Goal: Task Accomplishment & Management: Manage account settings

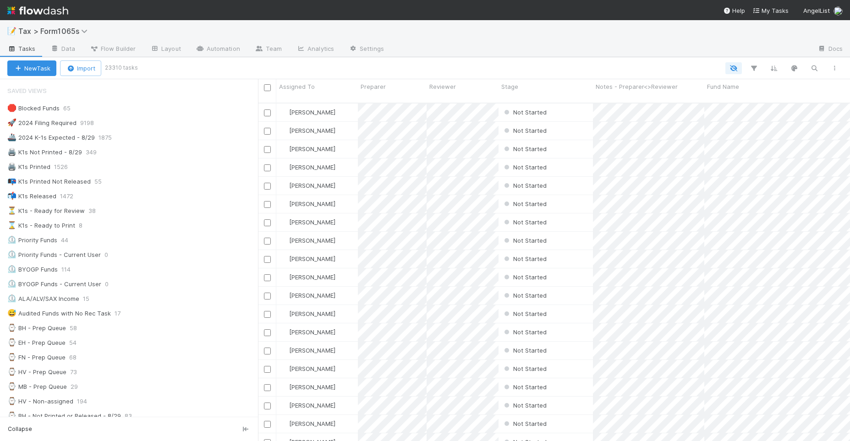
scroll to position [337, 583]
click at [149, 181] on div "📭 K1s Printed Not Released 57" at bounding box center [132, 181] width 251 height 11
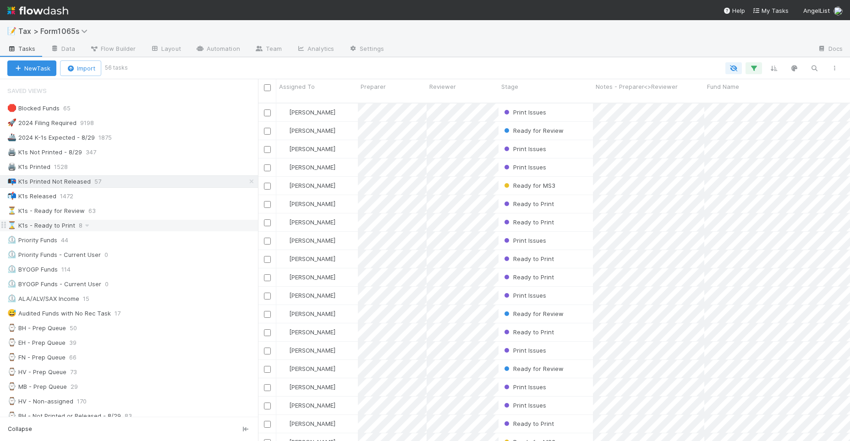
click at [158, 223] on div "⌛ K1s - Ready to Print 8" at bounding box center [132, 225] width 251 height 11
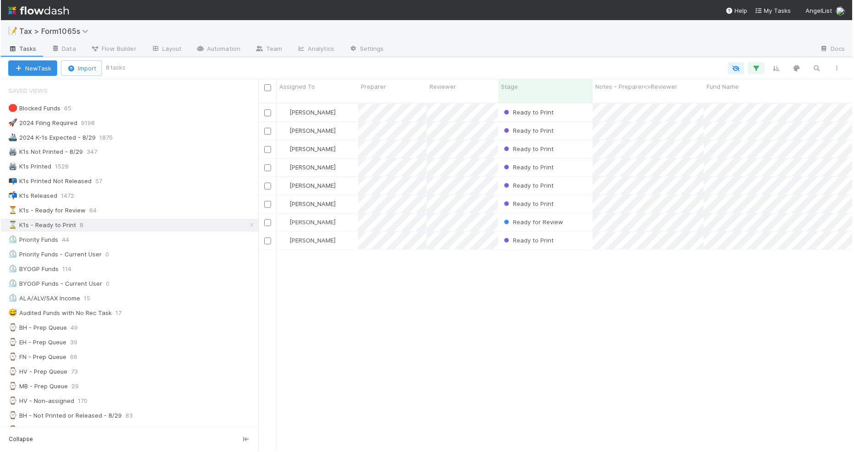
scroll to position [348, 587]
click at [683, 341] on div "Helen Vo Ready to Print 8/22/25, 3:32:50 AM 5 55 0 5 1 0 6 Enrique Hernandez Re…" at bounding box center [556, 282] width 596 height 356
click at [839, 66] on icon "button" at bounding box center [838, 68] width 9 height 5
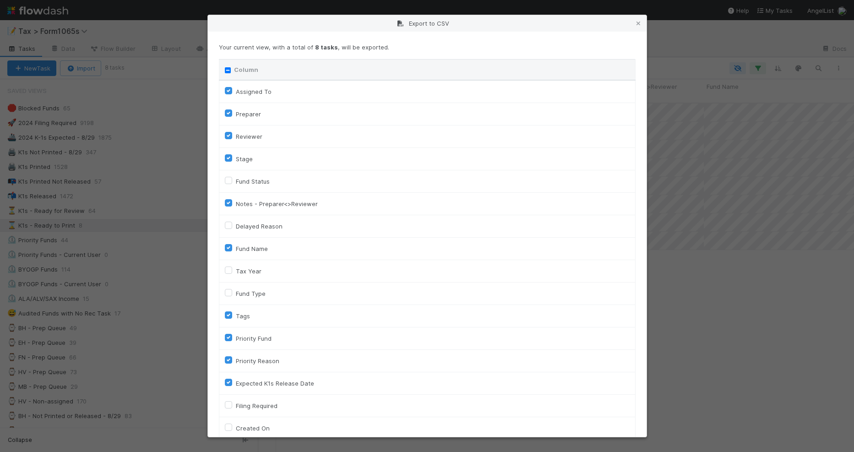
click at [228, 71] on input "Column" at bounding box center [228, 70] width 6 height 6
checkbox input "true"
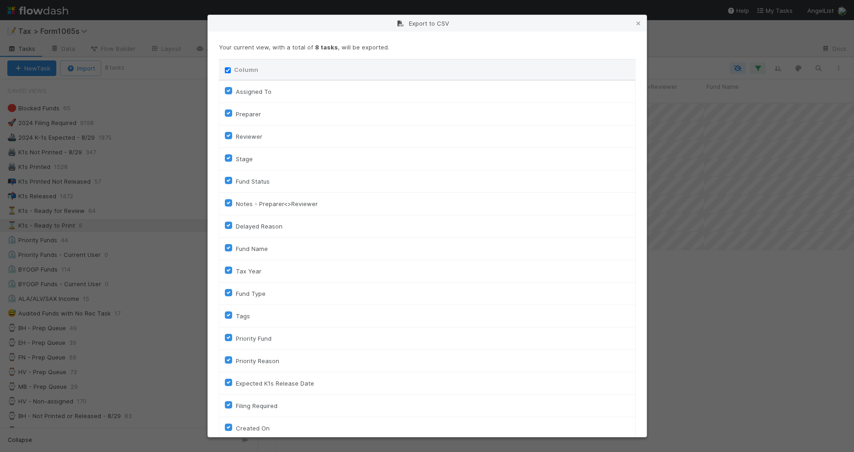
checkbox input "true"
checkbox On "true"
checkbox input "true"
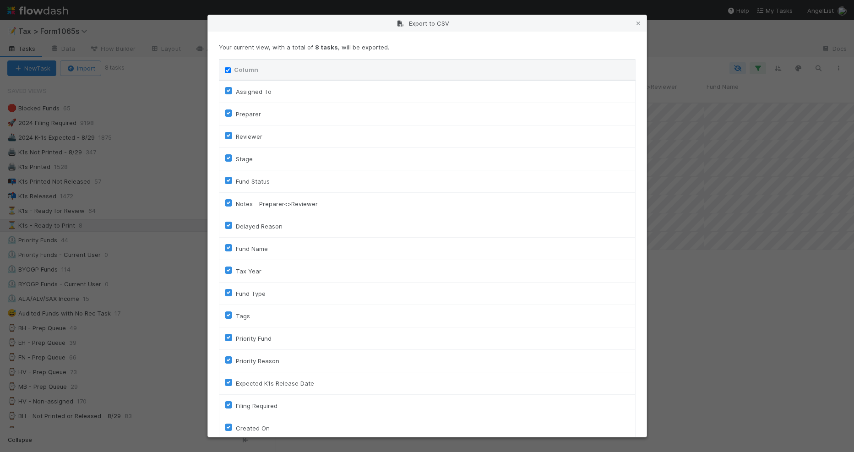
checkbox input "true"
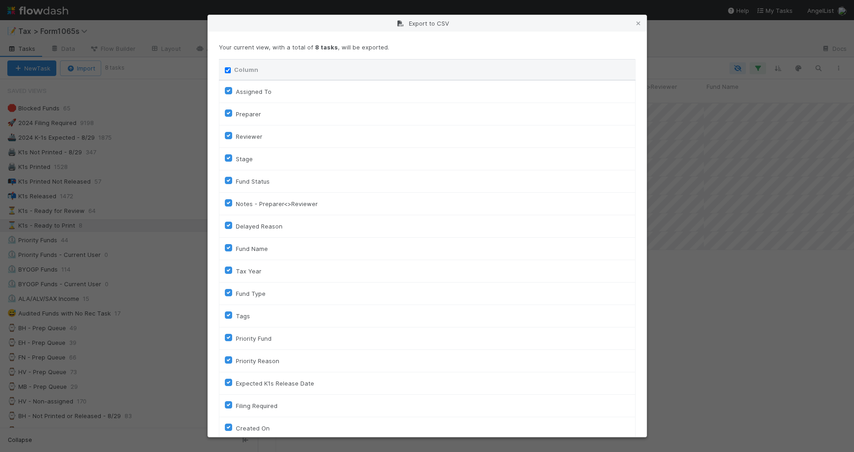
checkbox input "true"
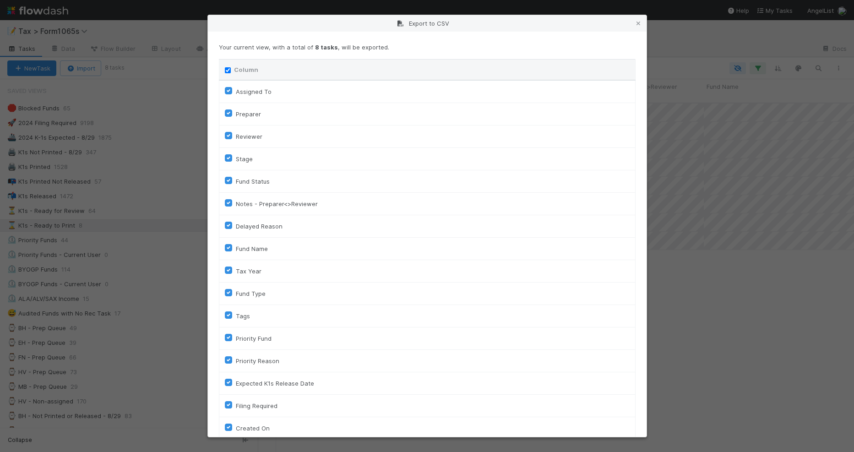
checkbox input "true"
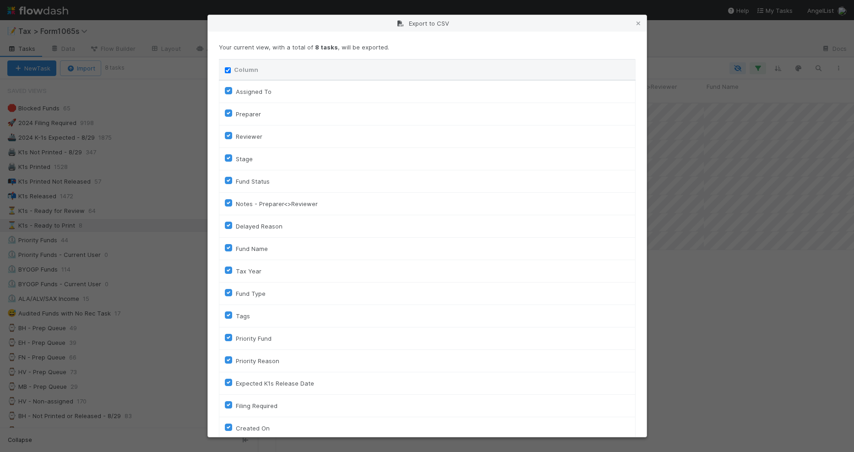
checkbox input "true"
click at [228, 71] on input "Column" at bounding box center [228, 70] width 6 height 6
checkbox input "false"
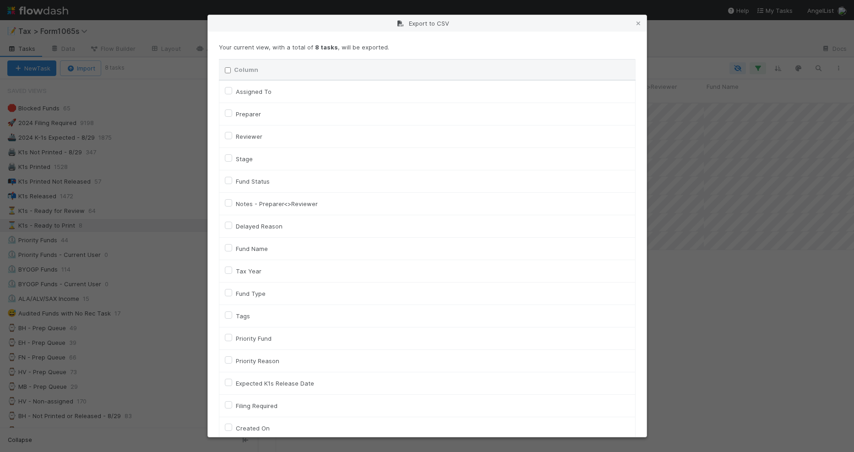
checkbox To "false"
checkbox input "false"
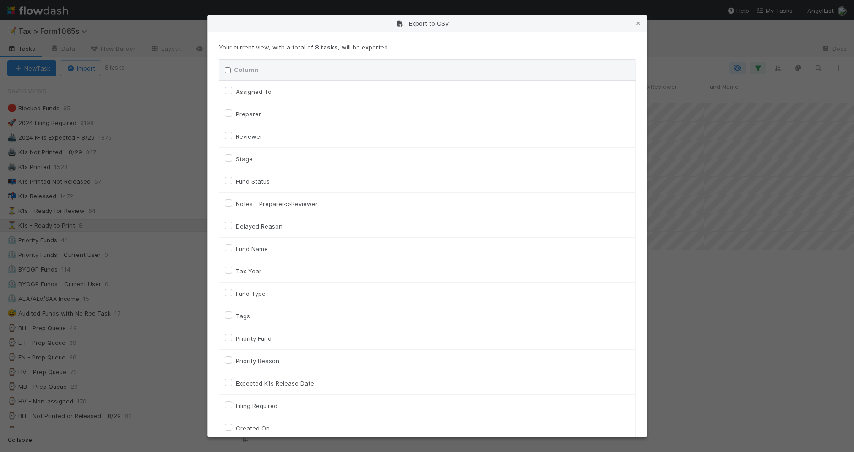
checkbox input "false"
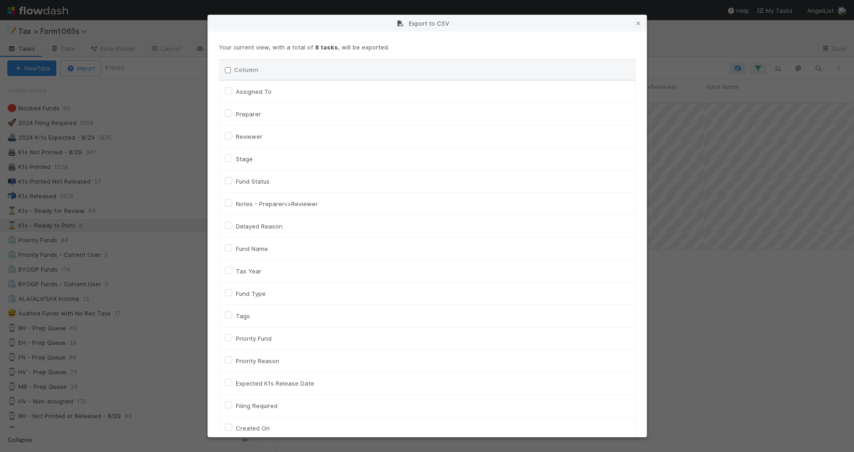
checkbox input "false"
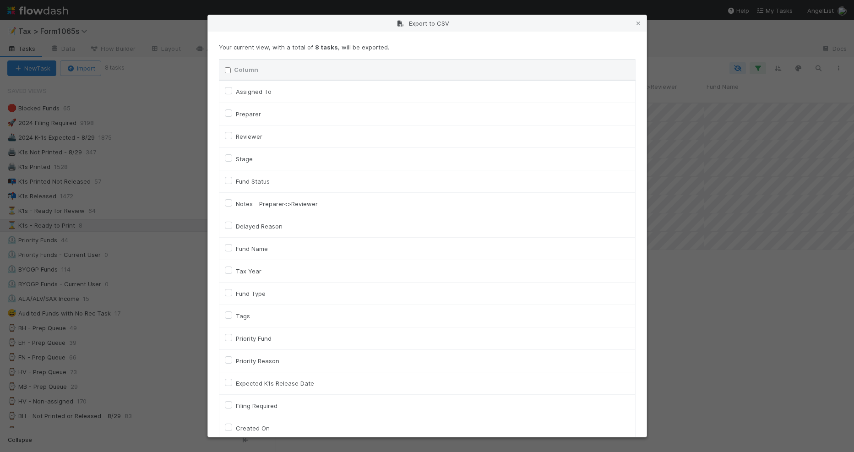
checkbox On "false"
checkbox input "false"
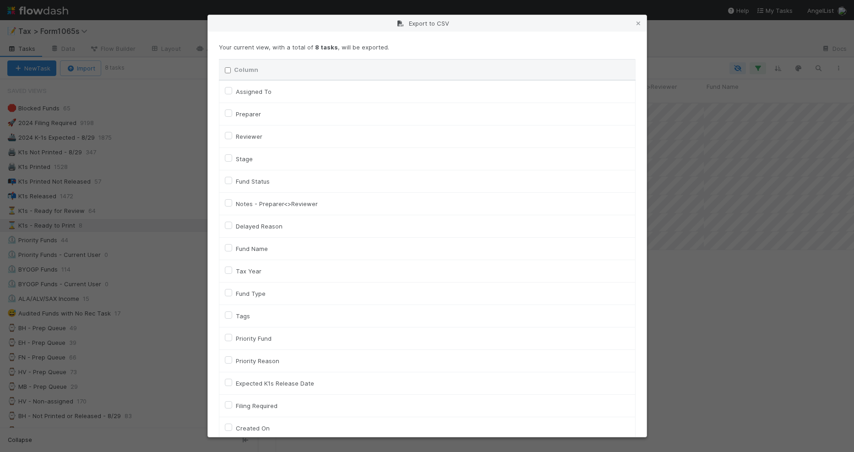
checkbox On "false"
checkbox input "false"
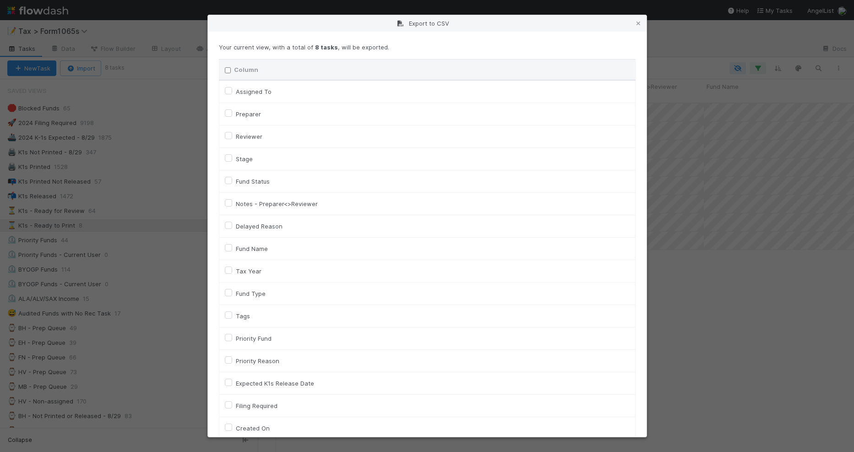
checkbox input "false"
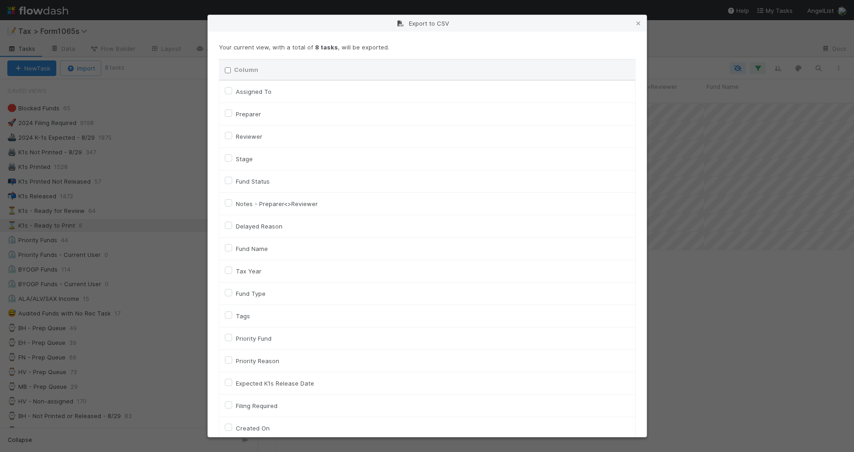
checkbox input "false"
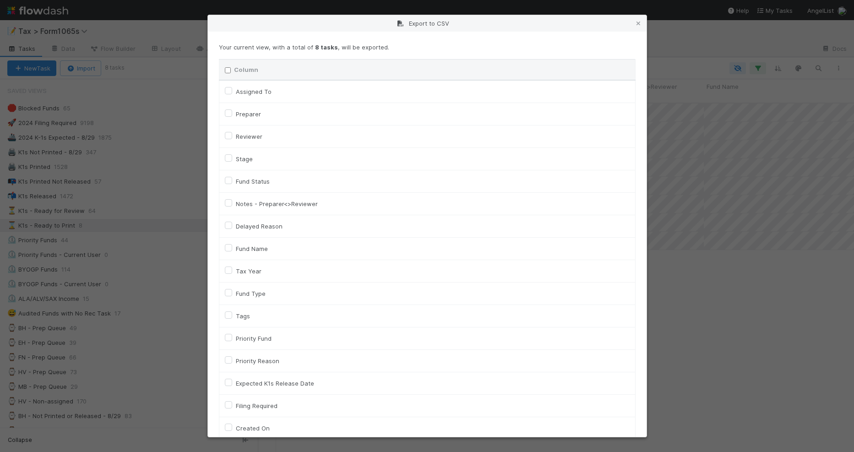
checkbox input "false"
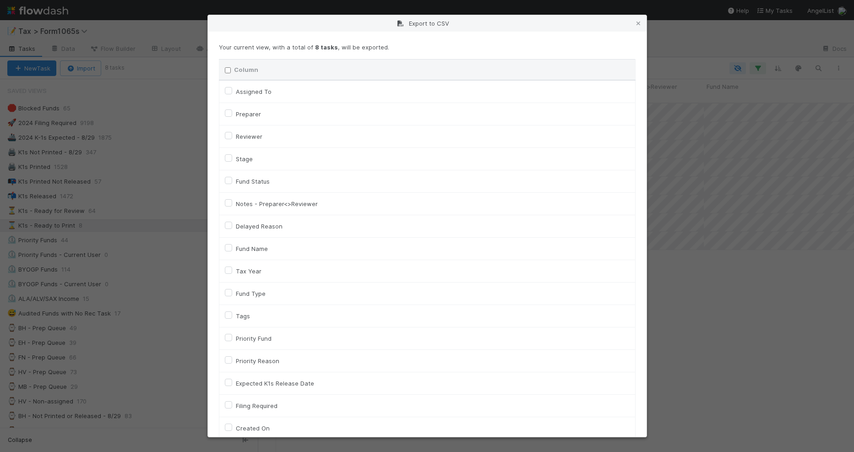
checkbox input "false"
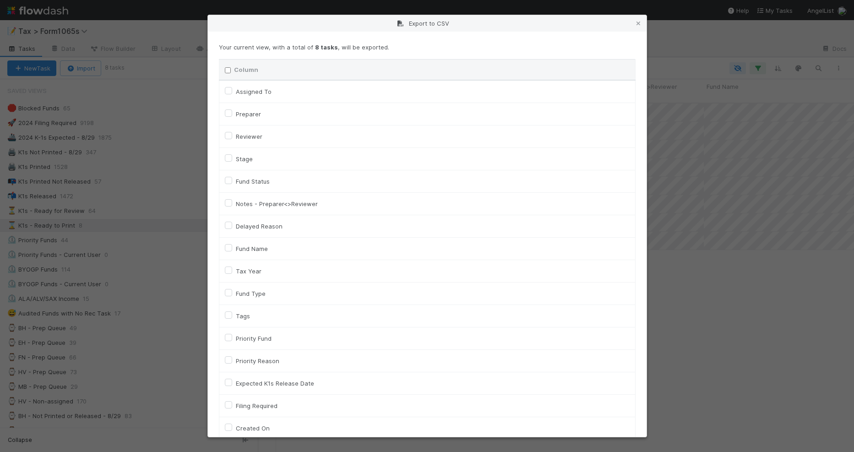
checkbox input "false"
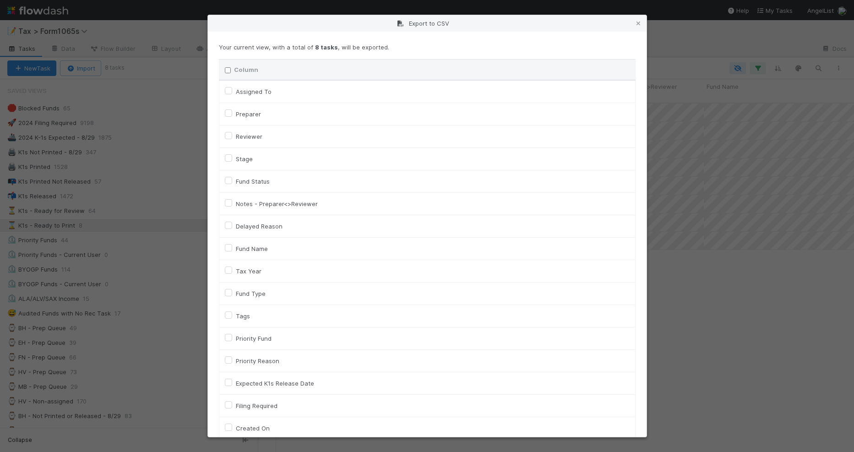
checkbox input "false"
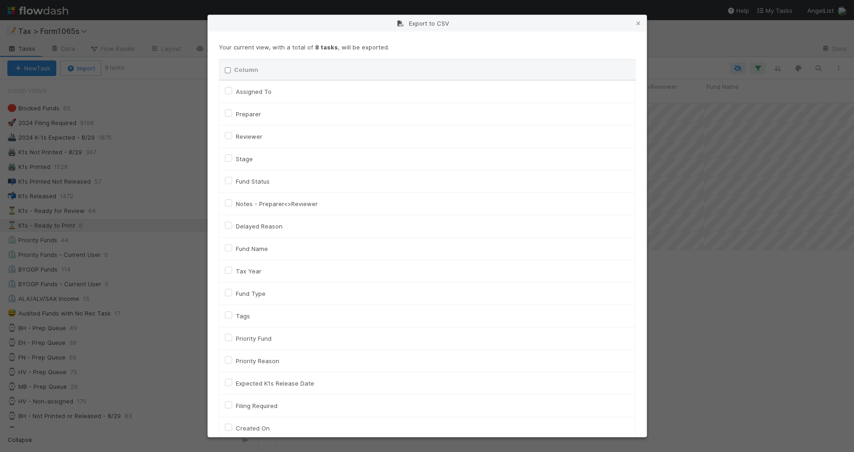
checkbox input "false"
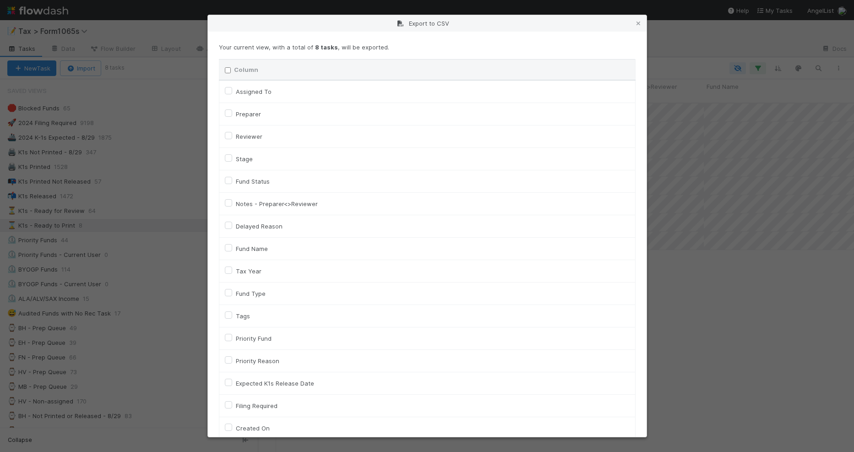
checkbox input "false"
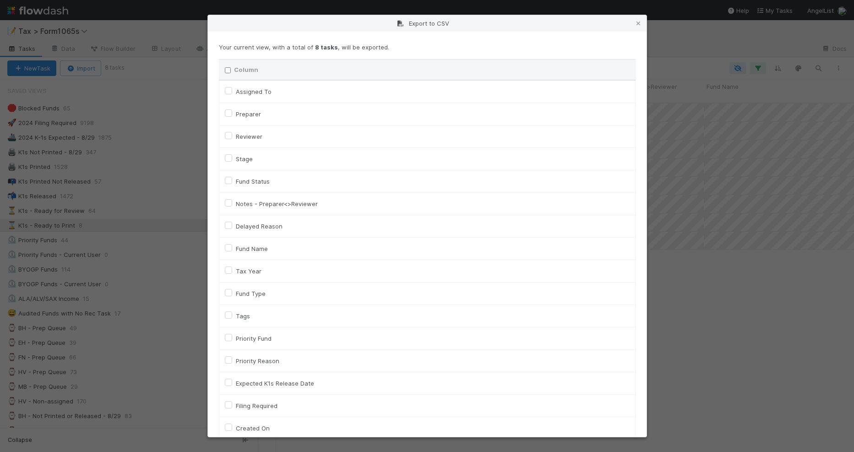
checkbox input "false"
checkbox URL "false"
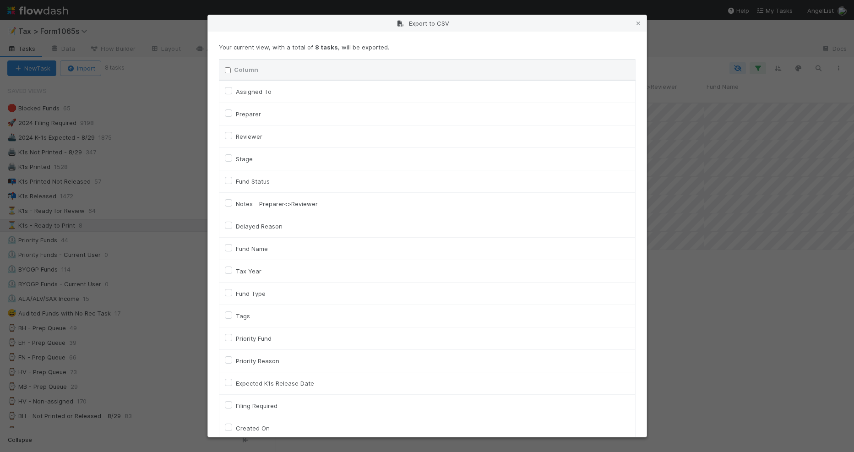
click at [251, 268] on label "Tax Year" at bounding box center [249, 271] width 26 height 11
click at [232, 268] on input "Tax Year" at bounding box center [228, 270] width 7 height 8
checkbox input "true"
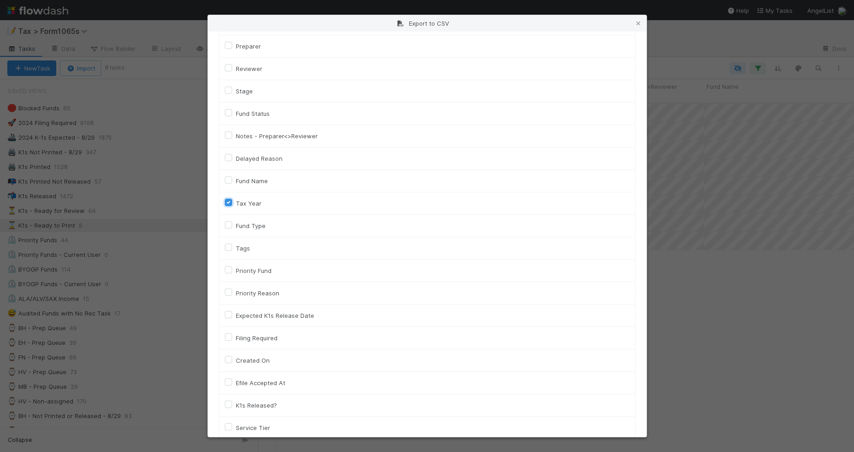
scroll to position [172, 0]
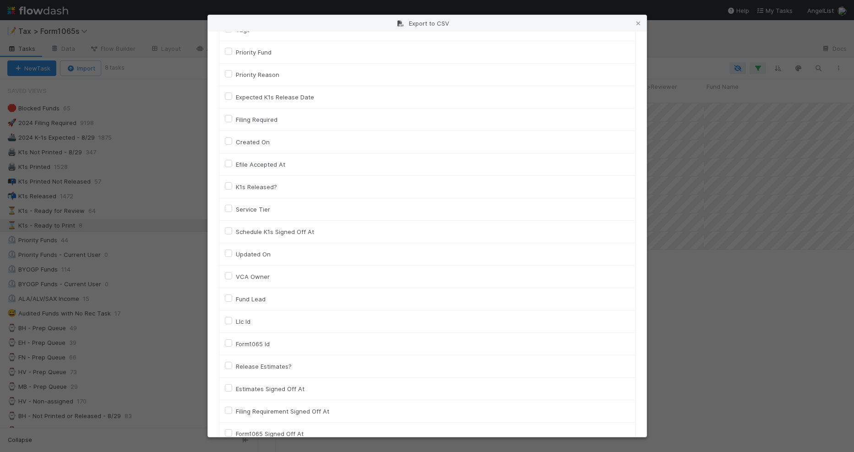
click at [247, 320] on label "Llc Id" at bounding box center [243, 321] width 15 height 11
click at [232, 320] on input "Llc Id" at bounding box center [228, 320] width 7 height 8
checkbox input "true"
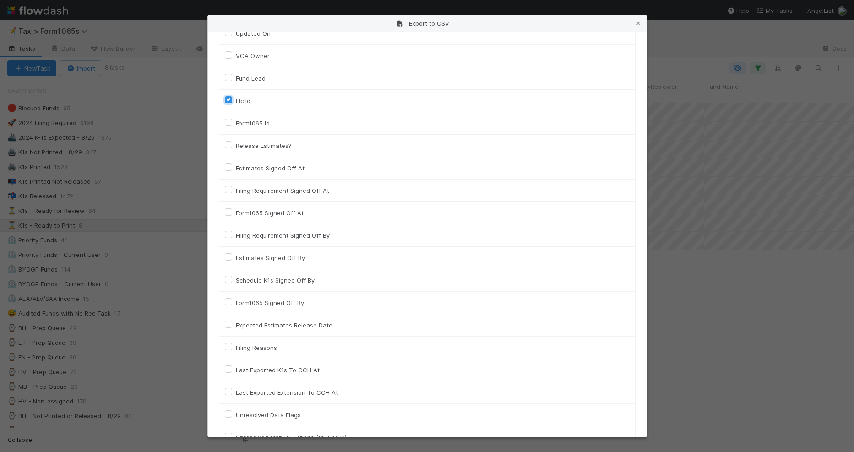
scroll to position [1256, 0]
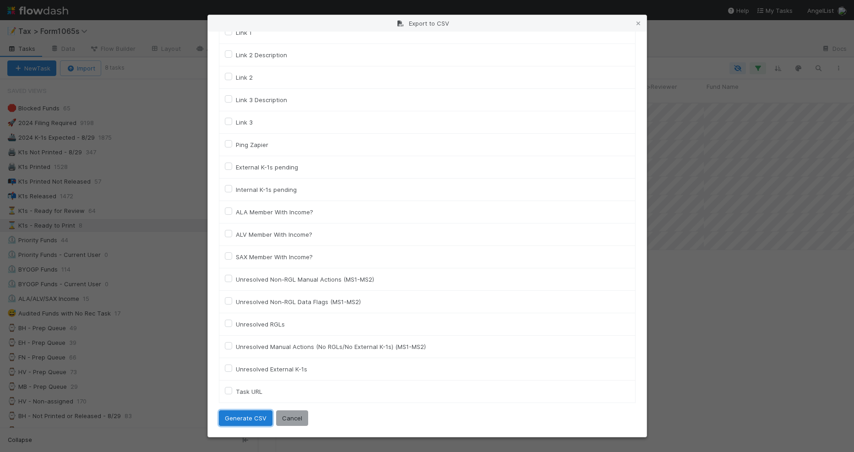
click at [233, 412] on button "Generate CSV" at bounding box center [246, 418] width 54 height 16
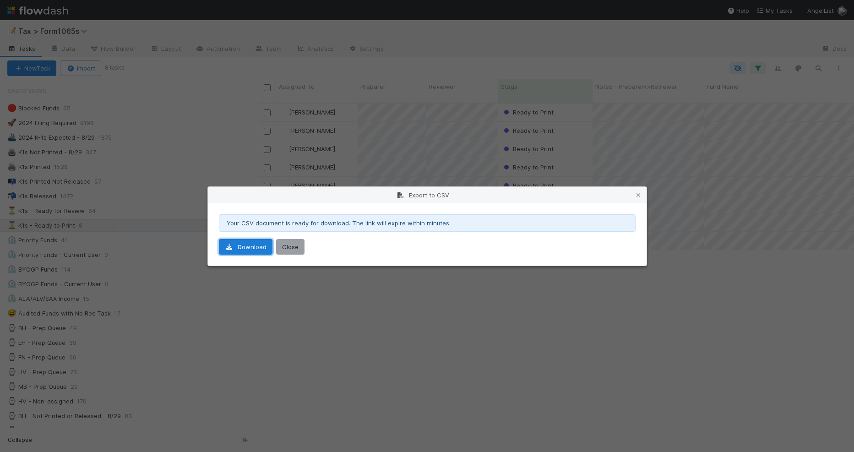
click at [257, 249] on link "Download" at bounding box center [246, 247] width 54 height 16
click at [640, 195] on icon at bounding box center [638, 195] width 9 height 6
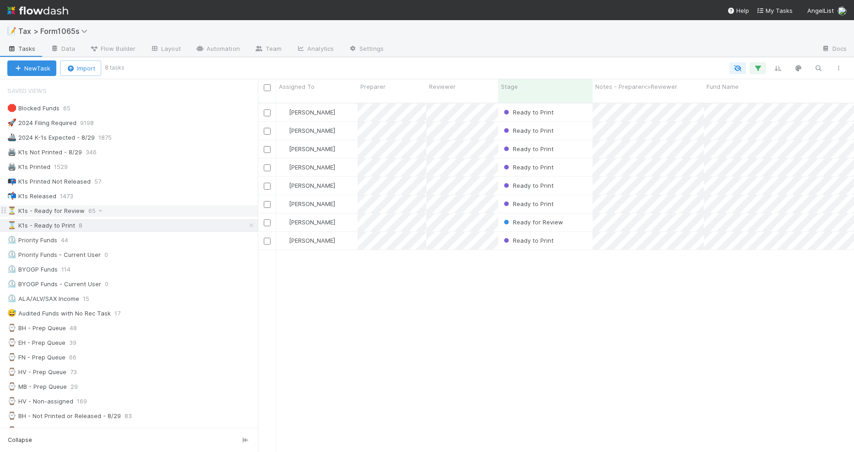
click at [156, 209] on div "⏳ K1s - Ready for Review 65" at bounding box center [132, 210] width 251 height 11
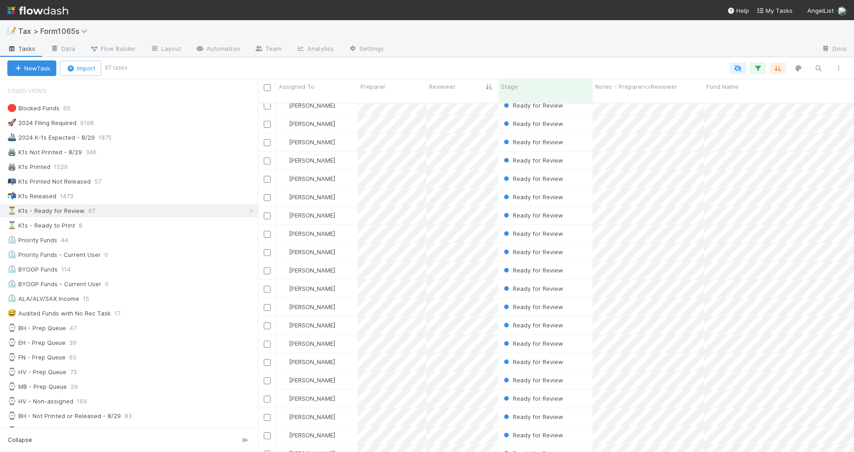
scroll to position [744, 0]
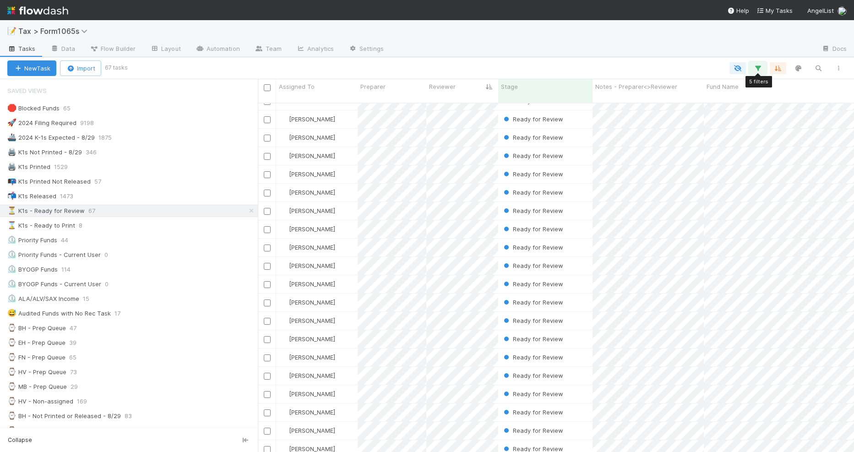
click at [762, 66] on icon "button" at bounding box center [757, 68] width 9 height 8
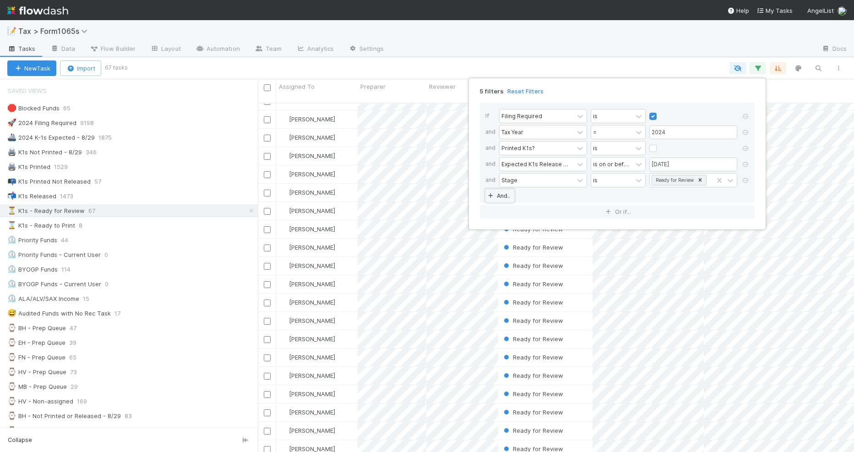
click at [504, 194] on link "And.." at bounding box center [500, 195] width 29 height 13
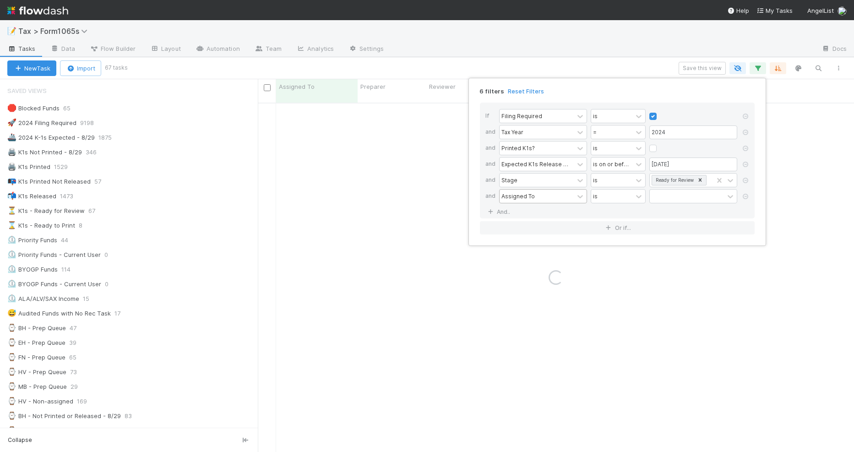
click at [529, 195] on div "Assigned To" at bounding box center [518, 196] width 33 height 8
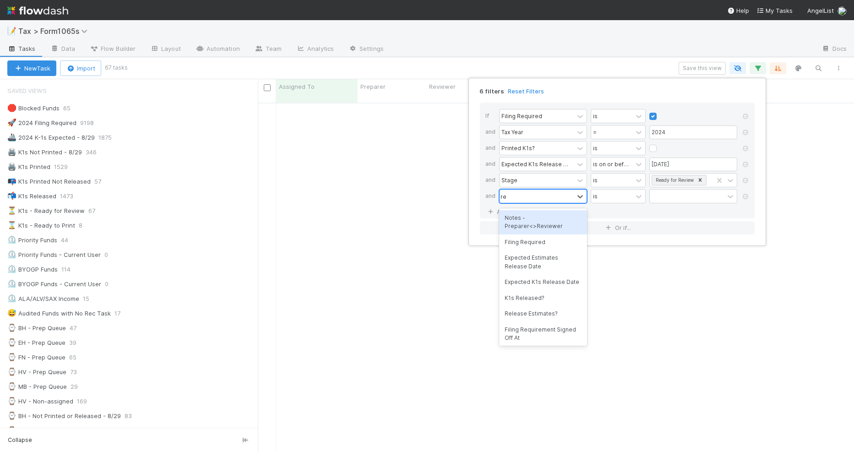
type input "rev"
click at [535, 242] on div "Reviewer" at bounding box center [543, 243] width 88 height 16
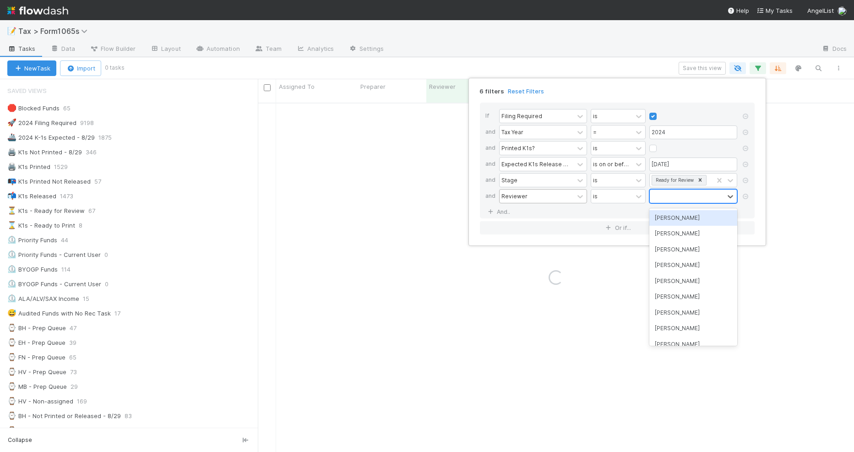
click at [660, 200] on div at bounding box center [687, 196] width 74 height 13
type input "mo"
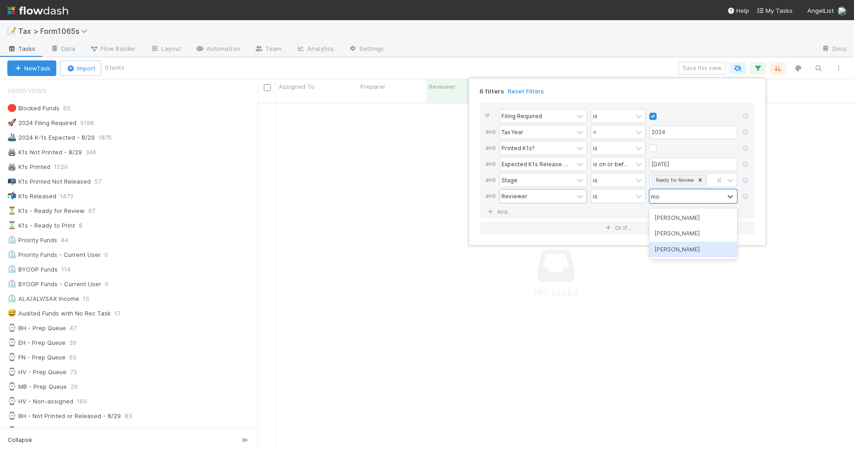
click at [674, 250] on div "[PERSON_NAME]" at bounding box center [694, 250] width 88 height 16
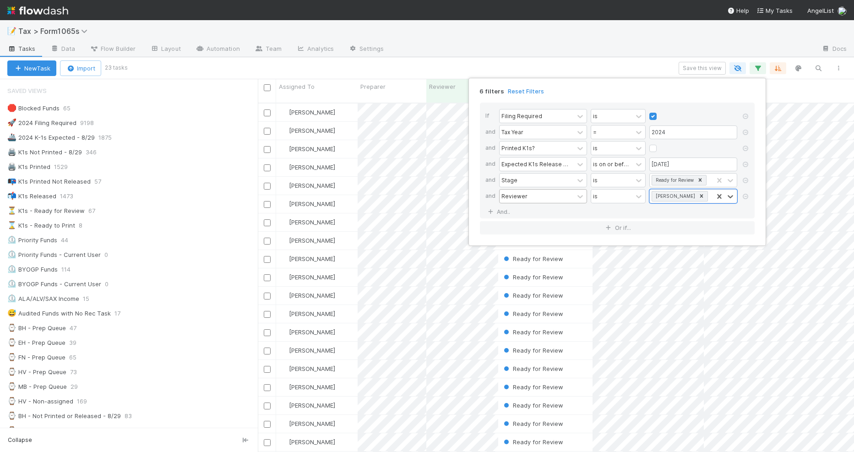
scroll to position [348, 587]
click at [353, 65] on div "6 filters Reset Filters If Filing Required is and Tax Year = 2024 and Printed K…" at bounding box center [427, 226] width 854 height 452
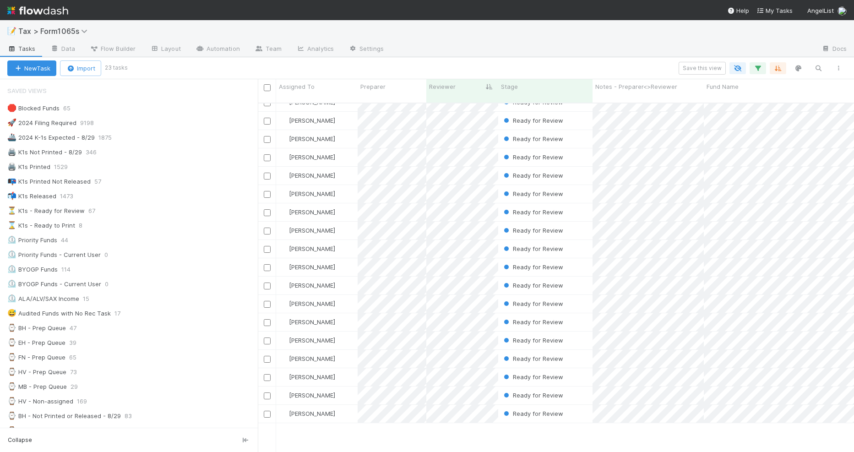
scroll to position [0, 0]
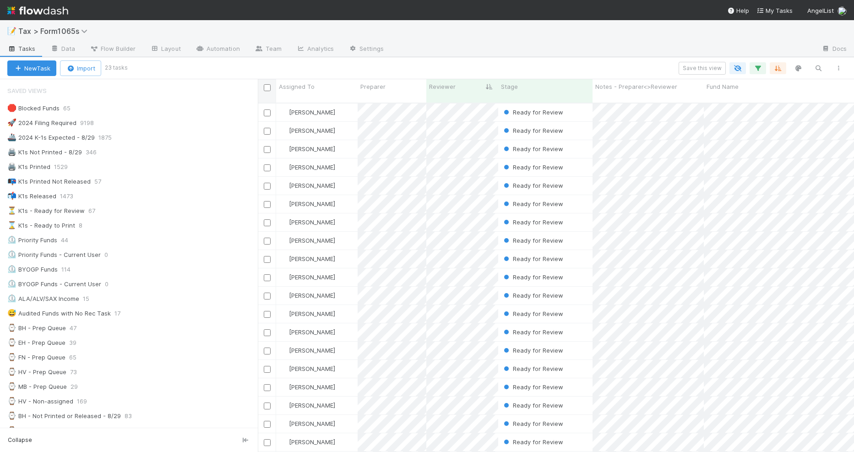
click at [265, 88] on input "checkbox" at bounding box center [267, 87] width 7 height 7
checkbox input "true"
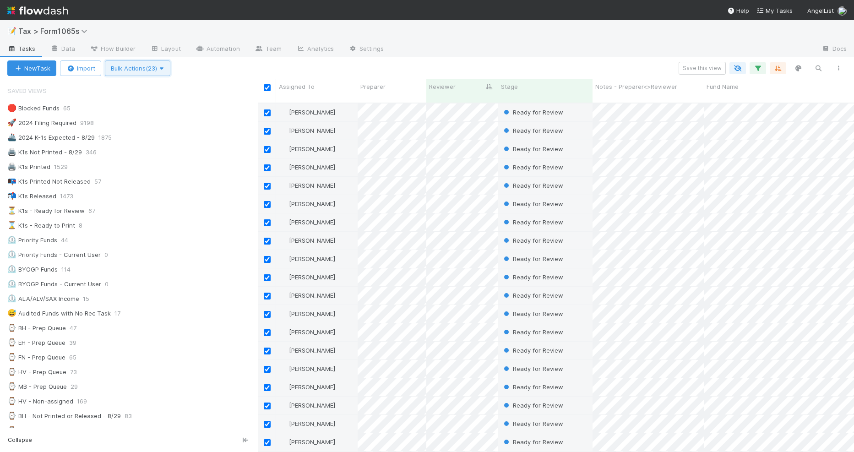
click at [129, 67] on span "Bulk Actions (23)" at bounding box center [138, 68] width 54 height 7
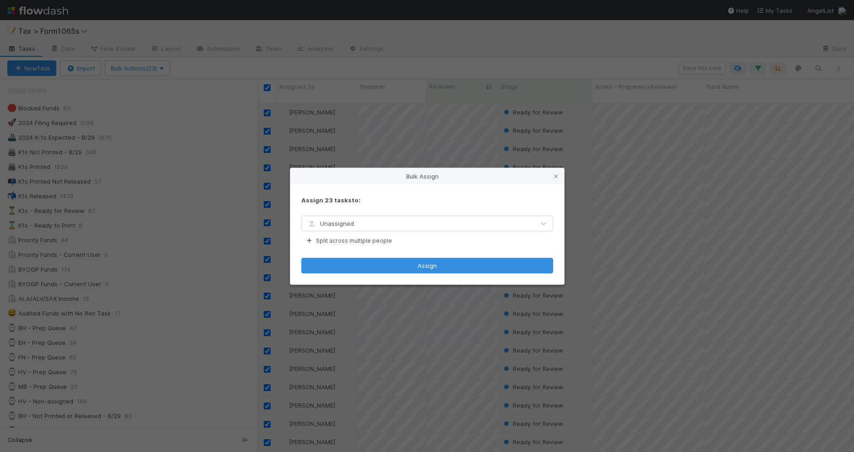
click at [437, 229] on div "Unassigned" at bounding box center [418, 223] width 233 height 15
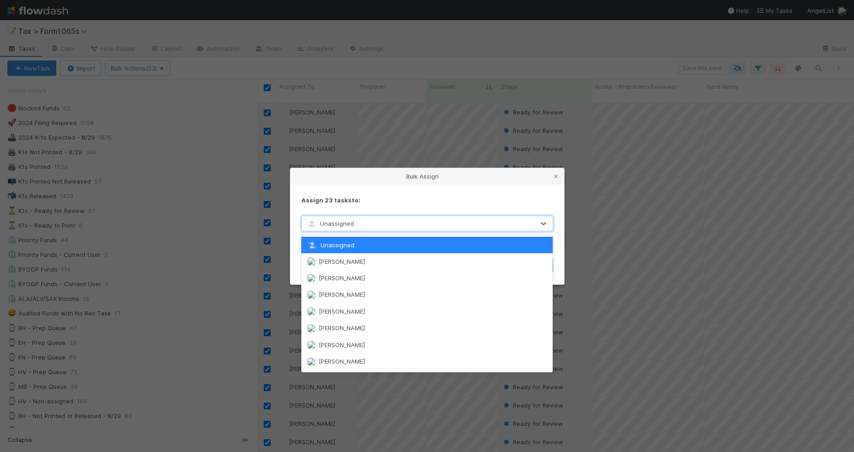
click at [433, 224] on div "Unassigned" at bounding box center [418, 223] width 233 height 15
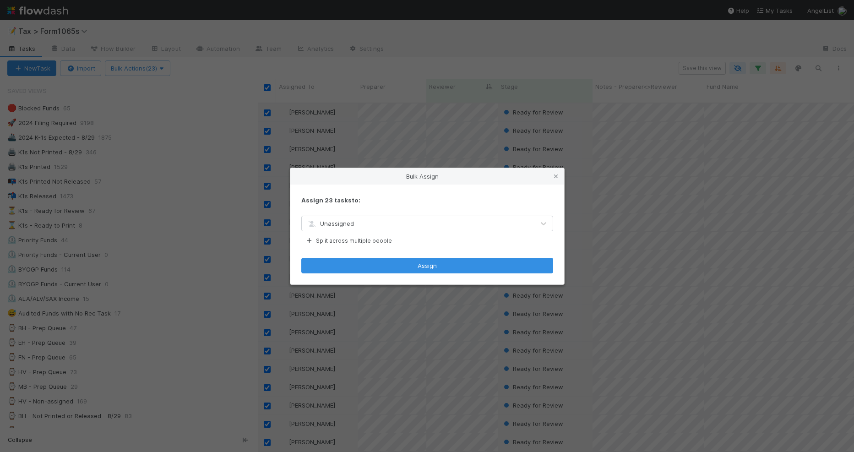
click at [357, 62] on div "Bulk Assign Assign 23 tasks to: Unassigned Split across multiple people Assign" at bounding box center [427, 226] width 854 height 452
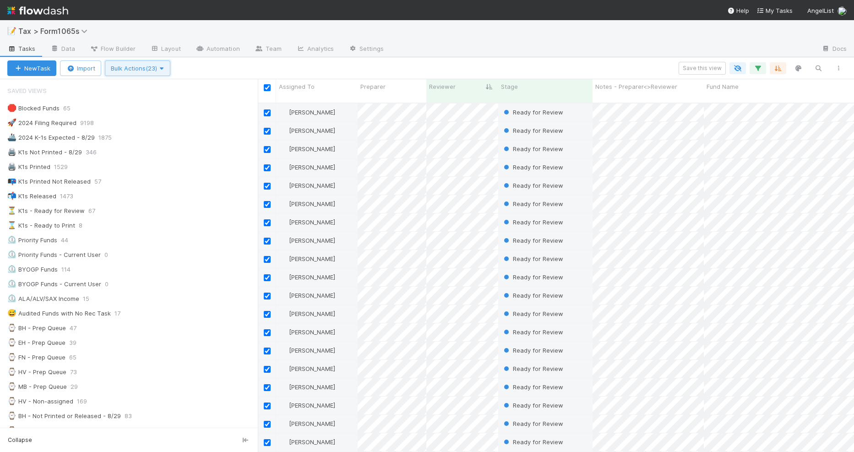
click at [163, 72] on button "Bulk Actions (23)" at bounding box center [138, 68] width 66 height 16
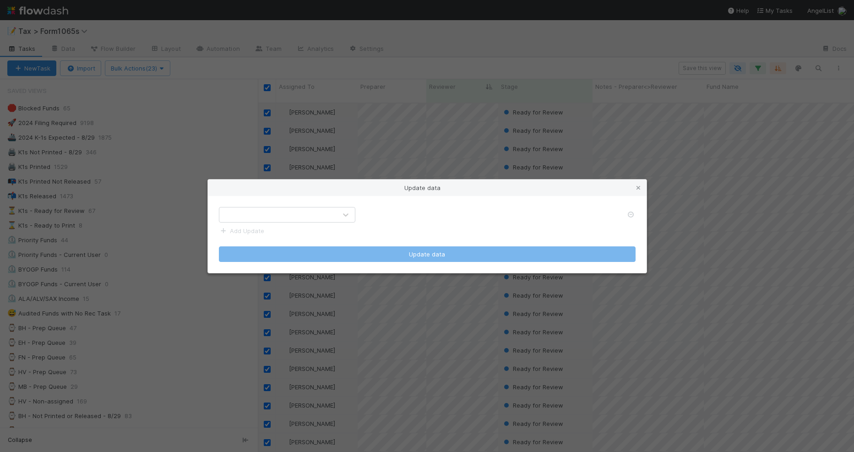
click at [334, 216] on div at bounding box center [277, 214] width 117 height 15
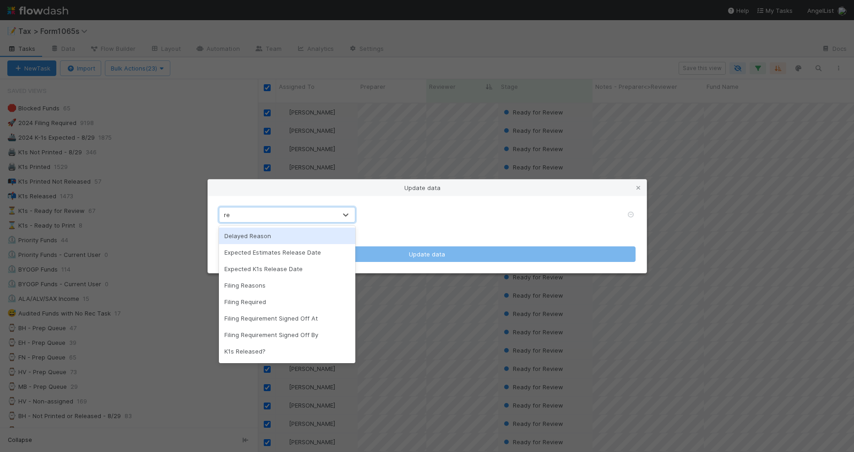
type input "rev"
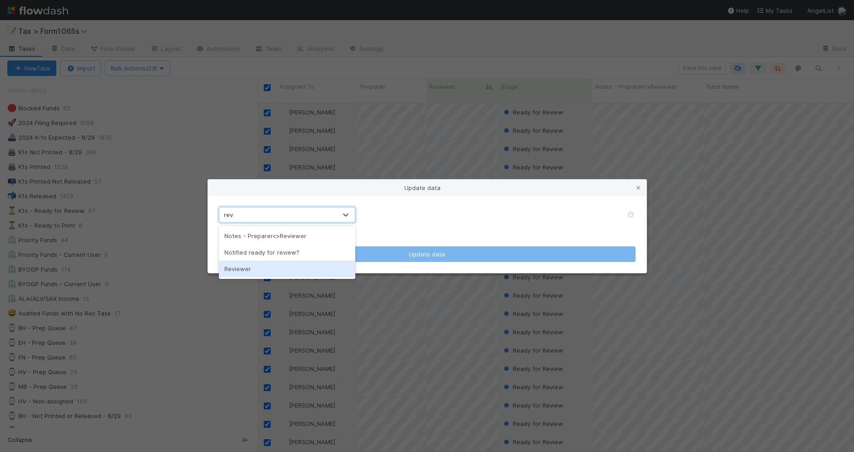
click at [314, 271] on div "Reviewer" at bounding box center [287, 269] width 136 height 16
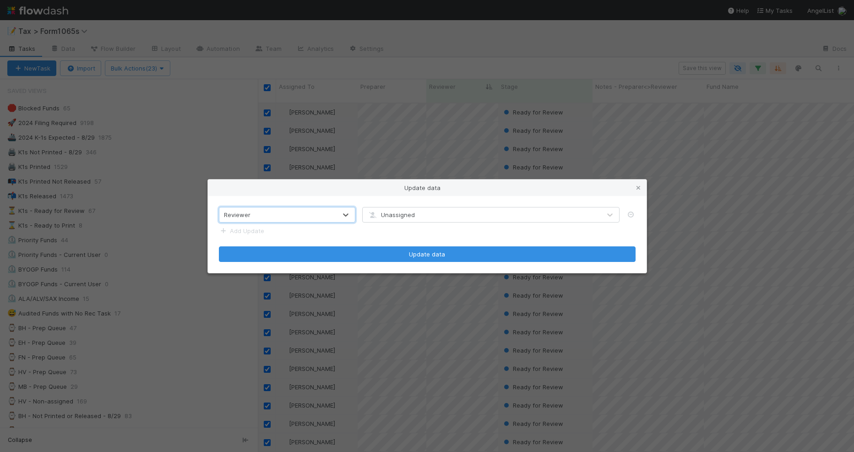
click at [438, 216] on div "Unassigned" at bounding box center [482, 214] width 238 height 15
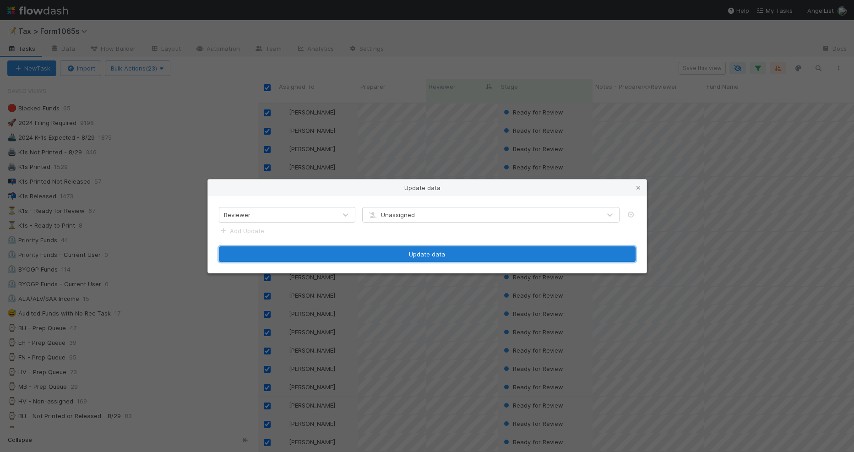
click at [406, 256] on button "Update data" at bounding box center [427, 254] width 417 height 16
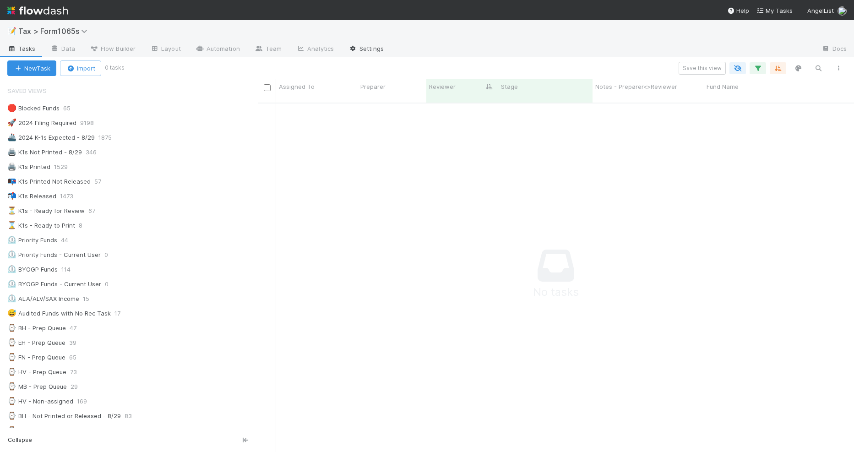
scroll to position [9, 8]
click at [165, 181] on div "📭 K1s Printed Not Released 57" at bounding box center [132, 181] width 251 height 11
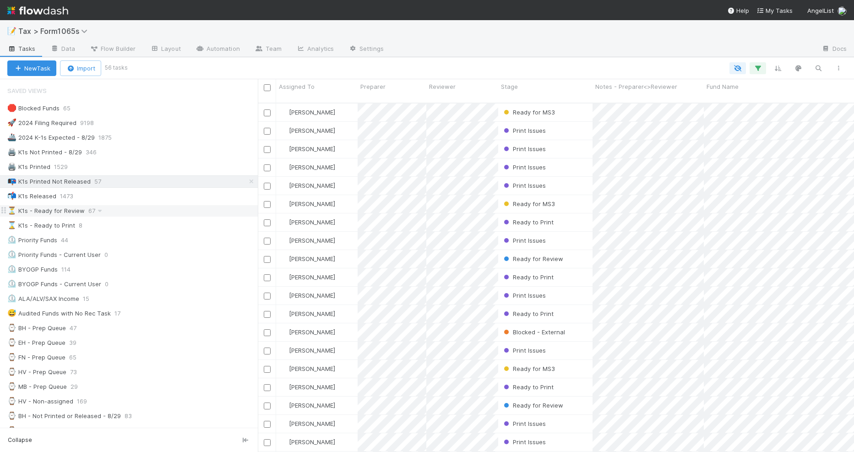
scroll to position [348, 587]
click at [159, 212] on div "⏳ K1s - Ready for Review 67" at bounding box center [132, 210] width 251 height 11
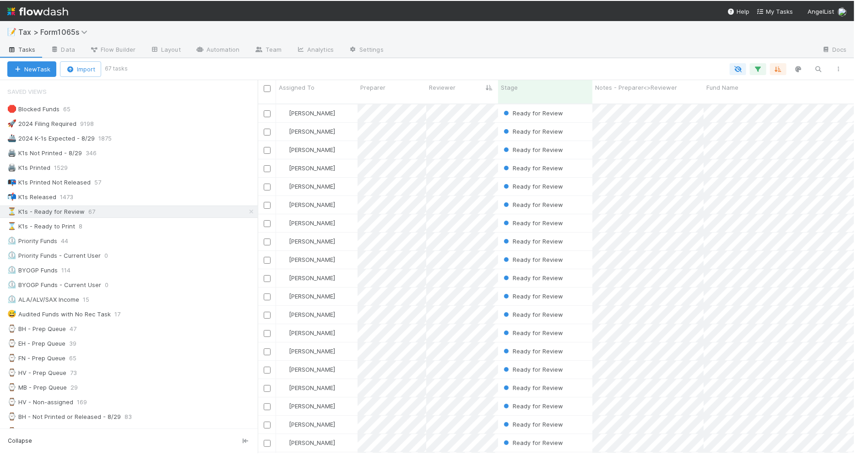
scroll to position [352, 591]
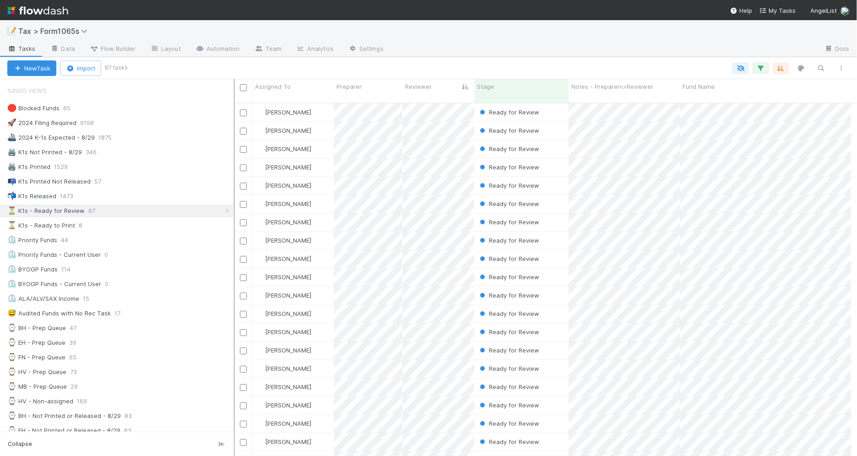
drag, startPoint x: 260, startPoint y: 288, endPoint x: 214, endPoint y: 287, distance: 45.3
click at [234, 287] on div at bounding box center [234, 267] width 1 height 377
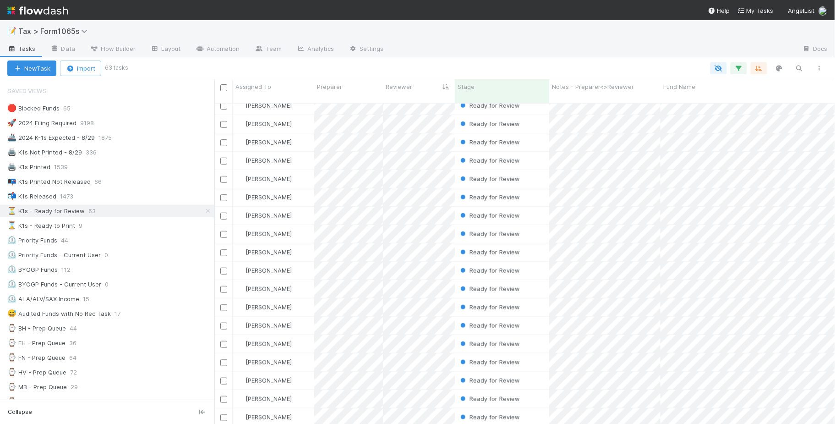
scroll to position [229, 0]
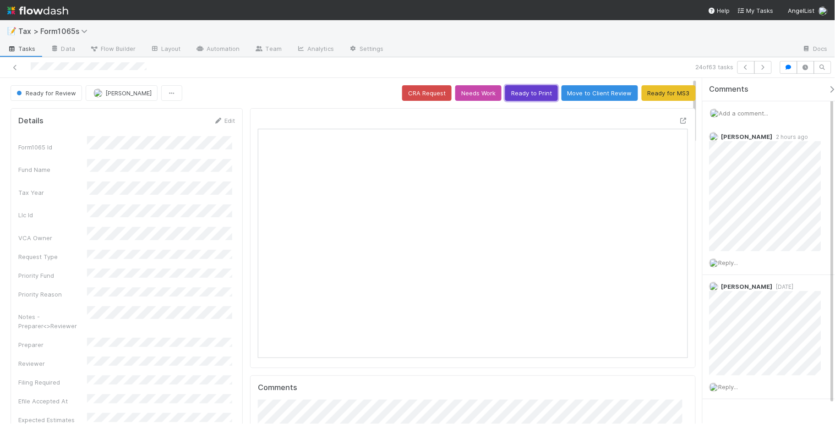
click at [527, 95] on button "Ready to Print" at bounding box center [531, 93] width 53 height 16
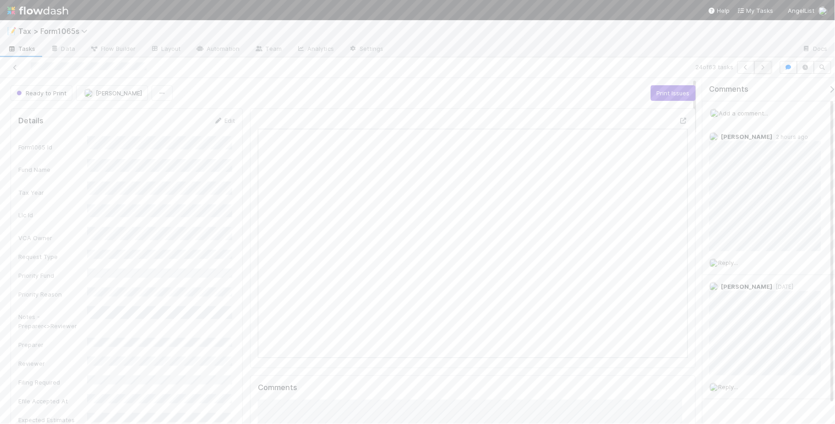
click at [761, 70] on button "button" at bounding box center [762, 67] width 17 height 13
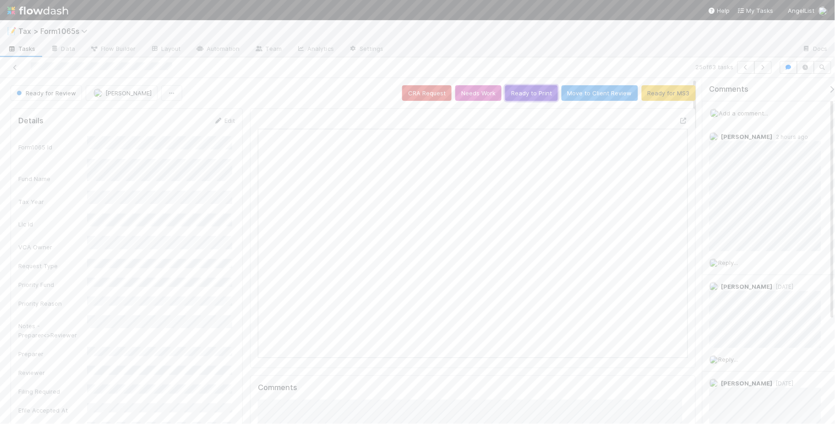
click at [517, 93] on button "Ready to Print" at bounding box center [531, 93] width 53 height 16
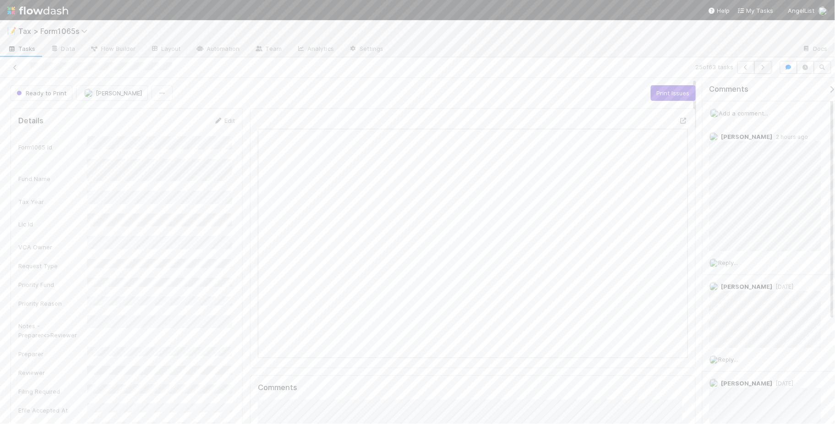
click at [762, 67] on icon "button" at bounding box center [763, 67] width 9 height 5
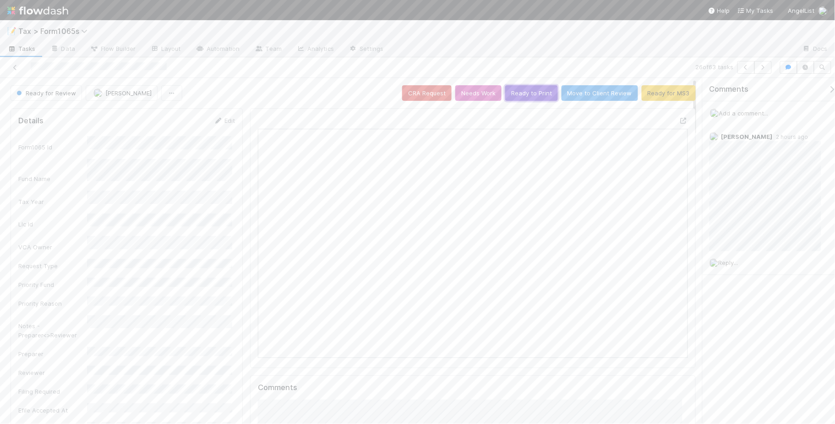
click at [523, 93] on button "Ready to Print" at bounding box center [531, 93] width 53 height 16
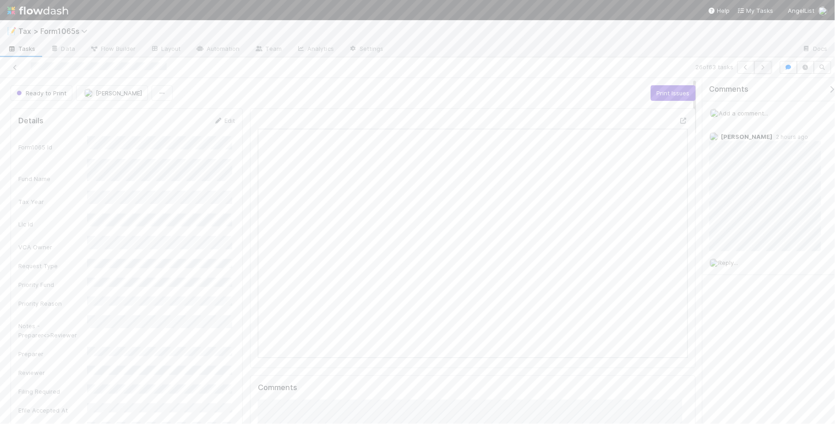
click at [762, 69] on icon "button" at bounding box center [763, 67] width 9 height 5
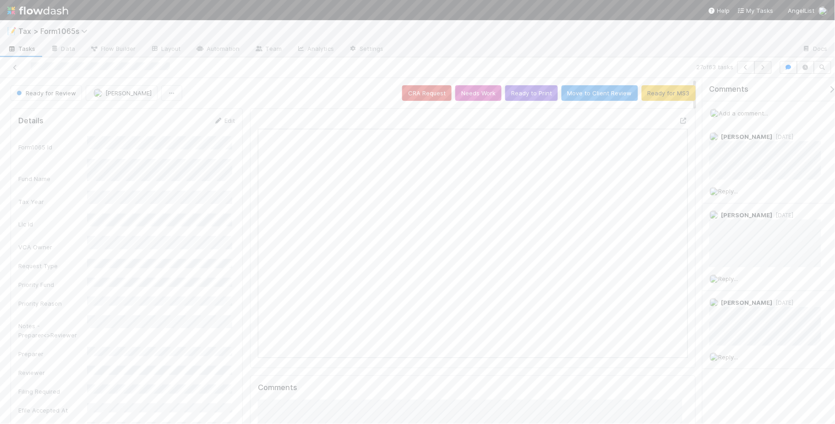
scroll to position [177, 415]
click at [538, 94] on button "Ready to Print" at bounding box center [531, 93] width 53 height 16
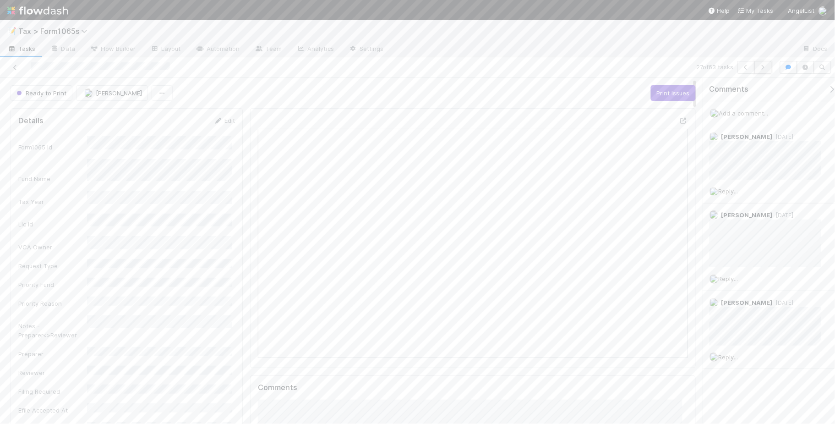
click at [764, 68] on icon "button" at bounding box center [763, 67] width 9 height 5
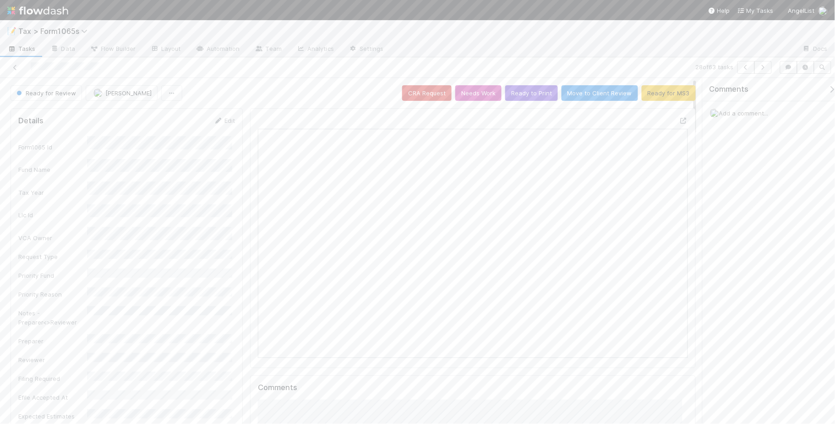
scroll to position [177, 205]
click at [13, 67] on icon at bounding box center [15, 68] width 9 height 6
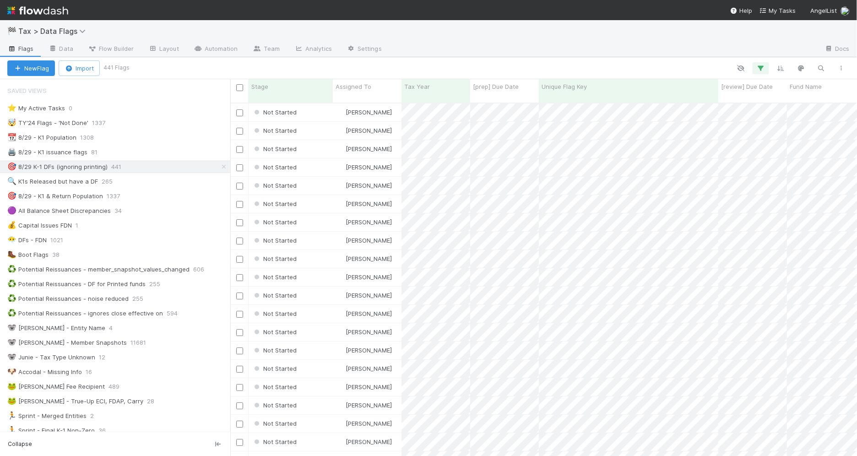
scroll to position [352, 618]
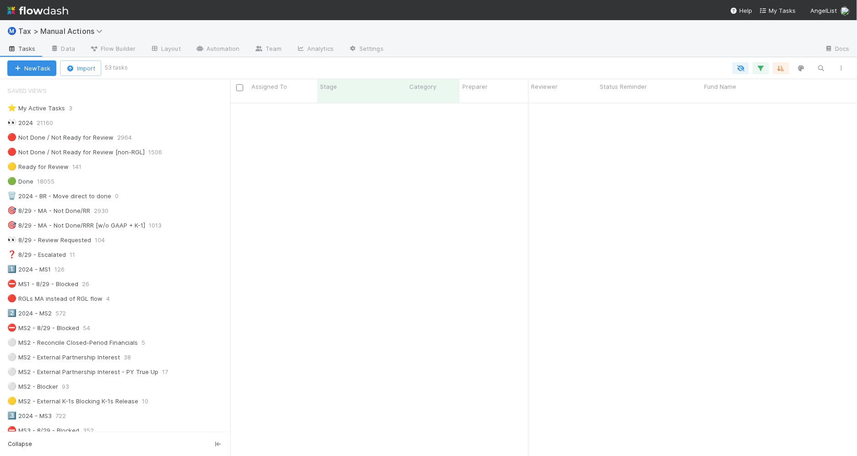
scroll to position [352, 618]
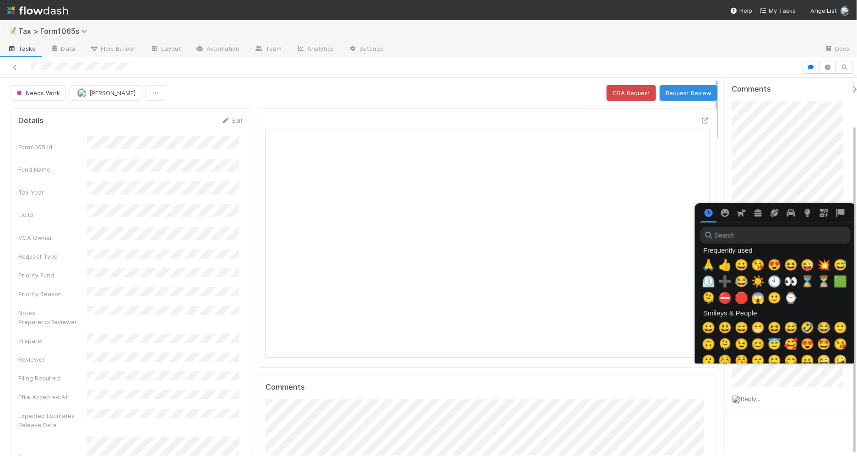
scroll to position [0, 5]
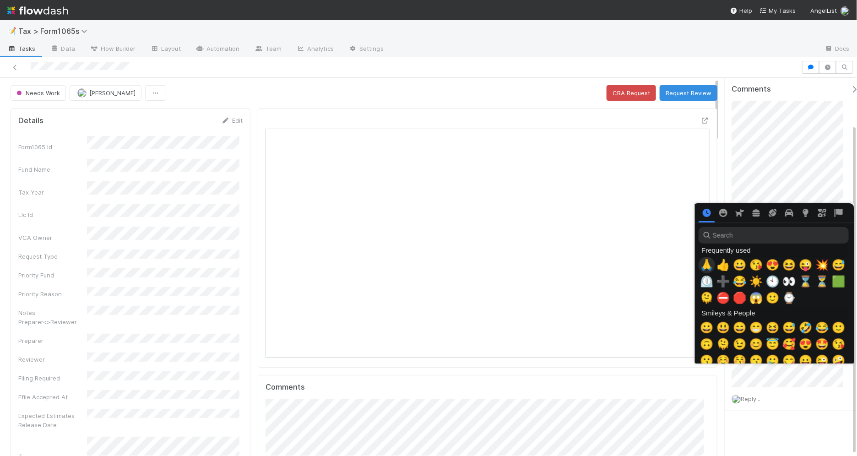
click at [704, 264] on span "🙏" at bounding box center [707, 265] width 14 height 13
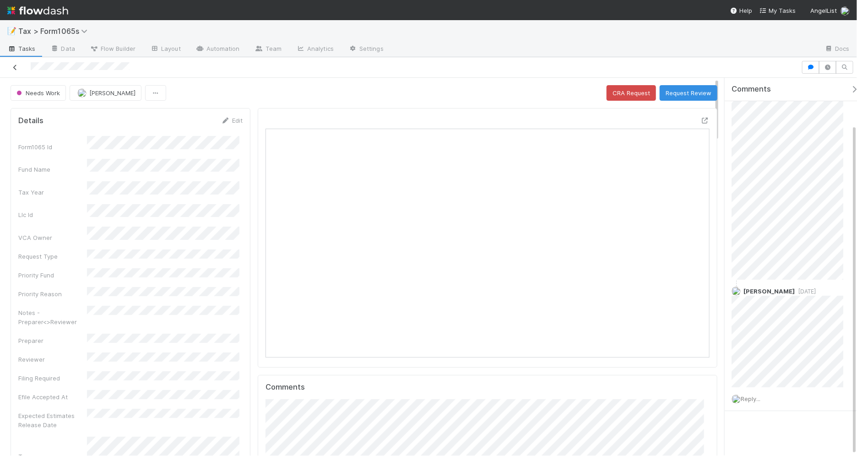
click at [14, 69] on icon at bounding box center [15, 68] width 9 height 6
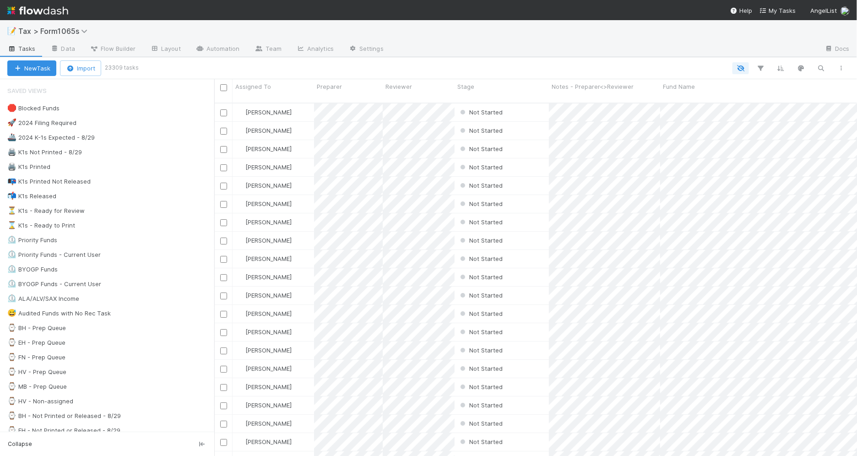
scroll to position [352, 634]
click at [156, 212] on div "⏳ K1s - Ready for Review 67" at bounding box center [110, 210] width 207 height 11
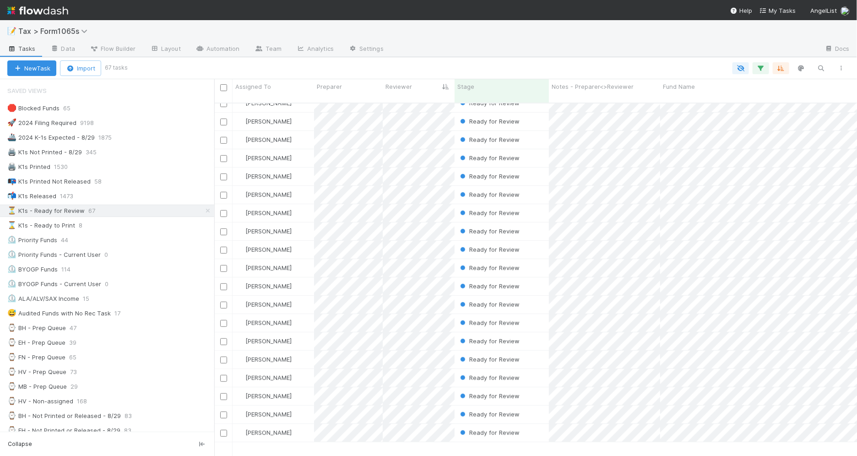
scroll to position [172, 0]
click at [761, 67] on icon "button" at bounding box center [761, 68] width 9 height 8
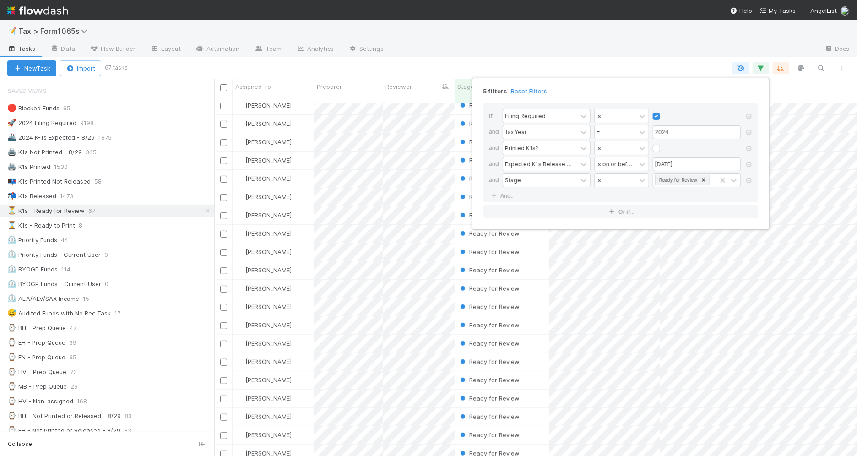
click at [490, 43] on div "5 filters Reset Filters If Filing Required is and Tax Year = 2024 and Printed K…" at bounding box center [428, 228] width 857 height 456
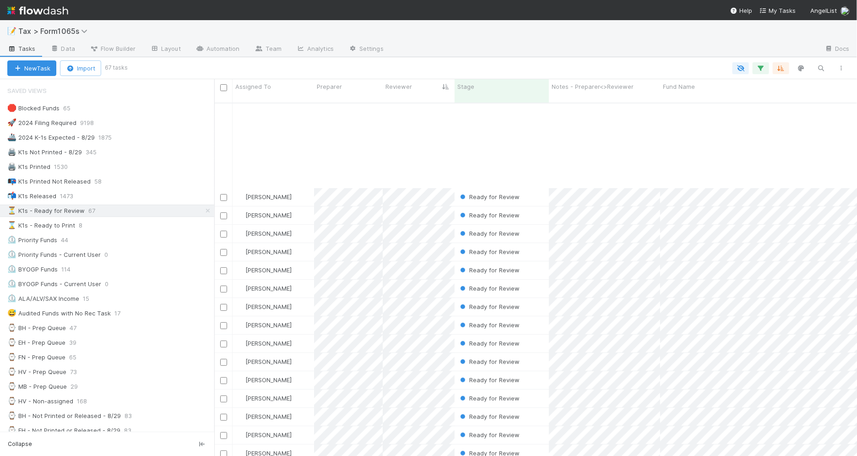
scroll to position [286, 0]
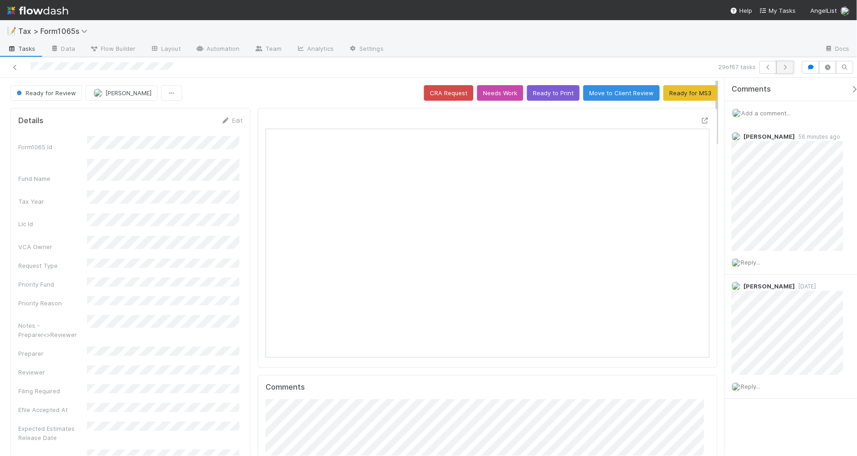
click at [788, 67] on icon "button" at bounding box center [785, 67] width 9 height 5
click at [788, 66] on icon "button" at bounding box center [785, 67] width 9 height 5
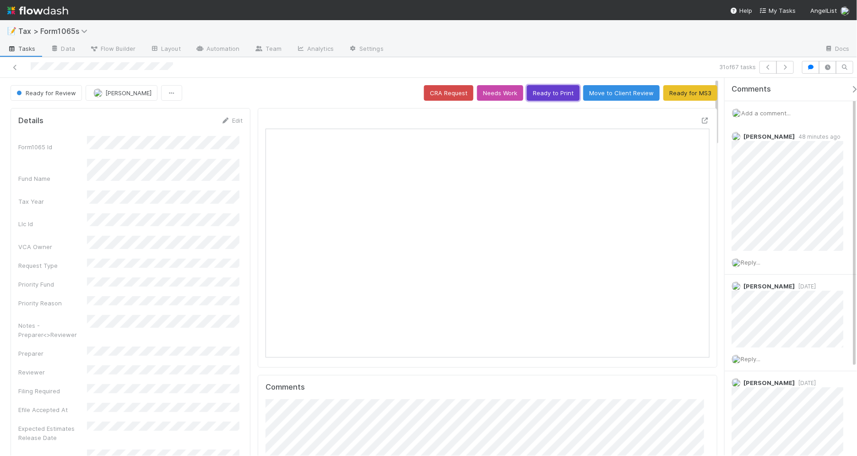
click at [549, 95] on button "Ready to Print" at bounding box center [553, 93] width 53 height 16
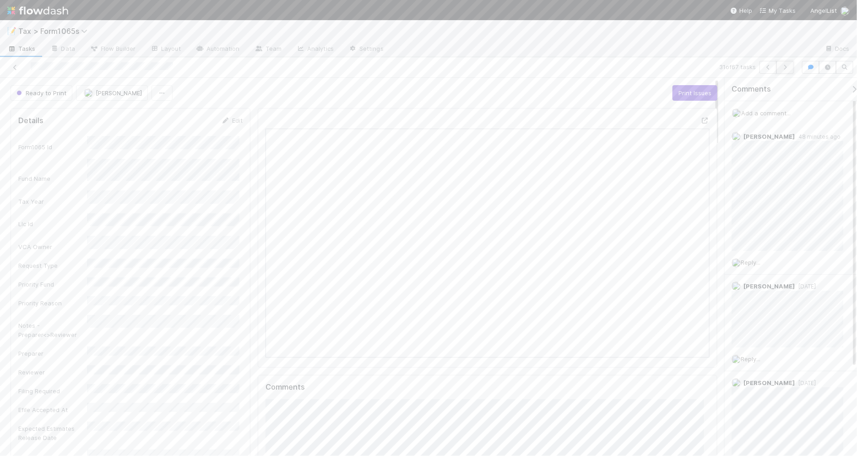
click at [782, 71] on button "button" at bounding box center [785, 67] width 17 height 13
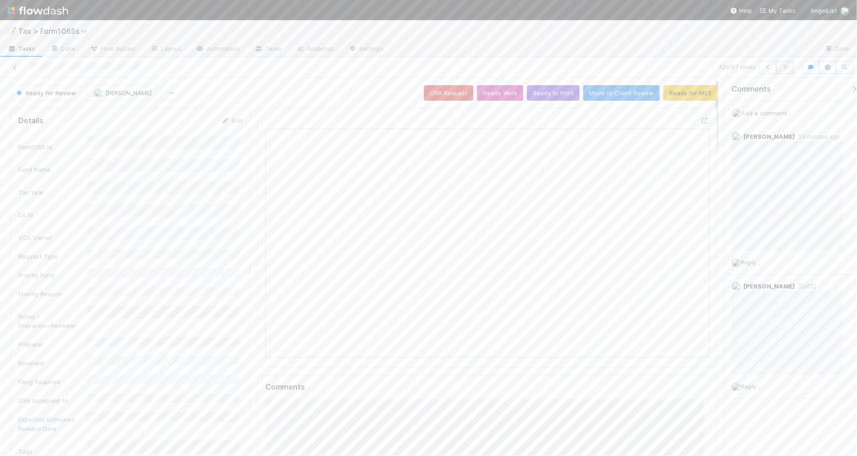
click at [786, 69] on icon "button" at bounding box center [785, 67] width 9 height 5
click at [543, 94] on button "Ready to Print" at bounding box center [553, 93] width 53 height 16
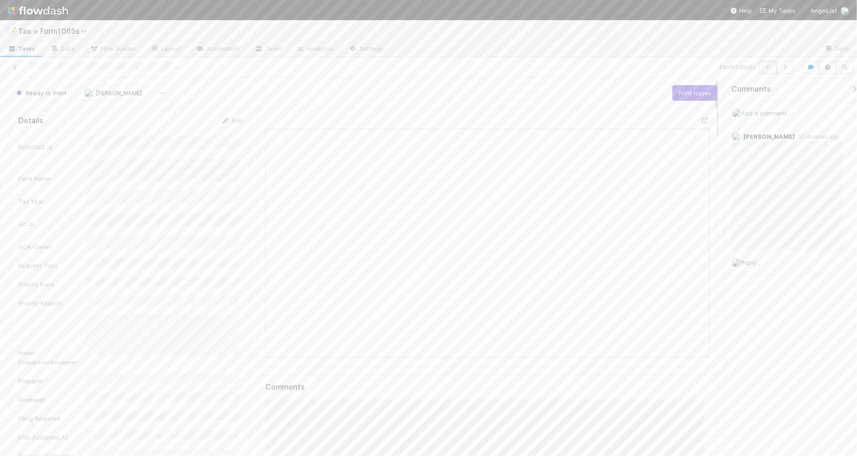
click at [767, 70] on button "button" at bounding box center [768, 67] width 17 height 13
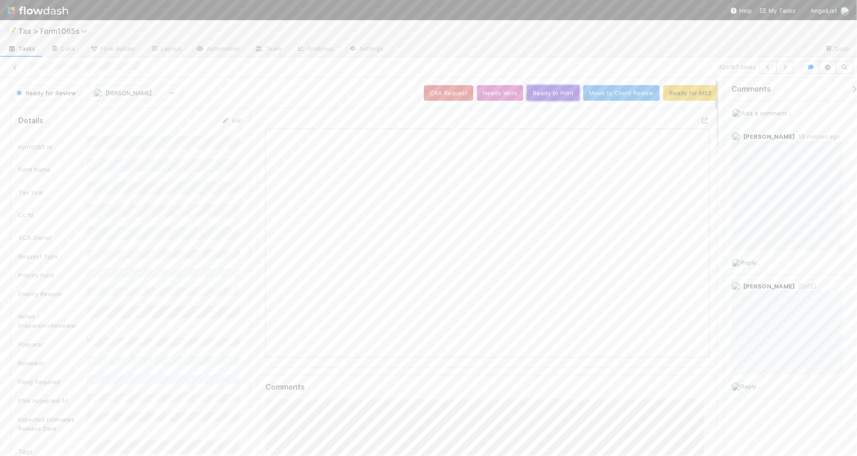
click at [548, 92] on button "Ready to Print" at bounding box center [553, 93] width 53 height 16
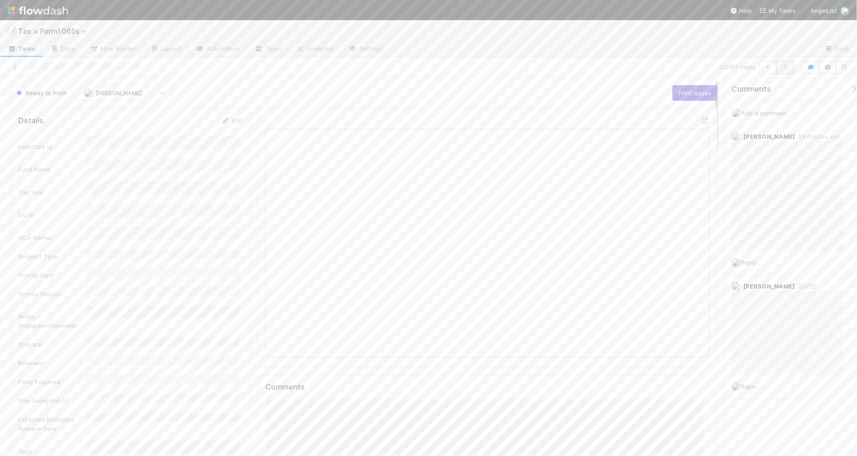
click at [785, 69] on icon "button" at bounding box center [785, 67] width 9 height 5
click at [788, 69] on icon "button" at bounding box center [785, 67] width 9 height 5
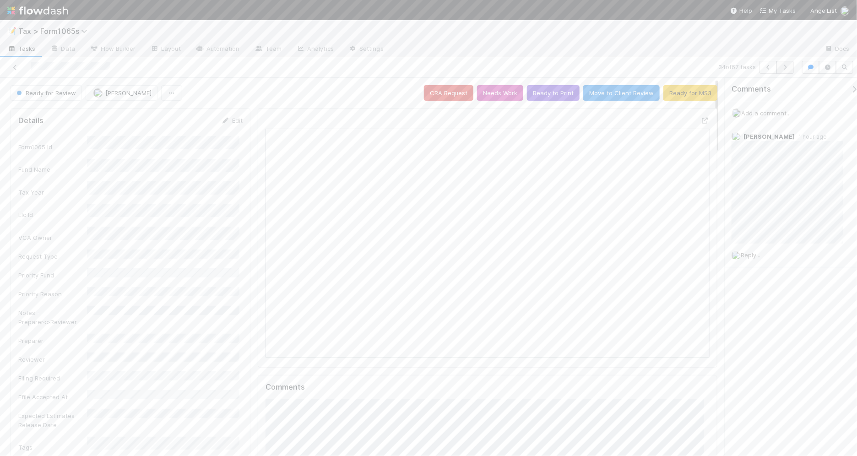
scroll to position [177, 430]
click at [786, 67] on icon "button" at bounding box center [785, 67] width 9 height 5
click at [788, 70] on icon "button" at bounding box center [785, 67] width 9 height 5
click at [538, 99] on button "Ready to Print" at bounding box center [553, 93] width 53 height 16
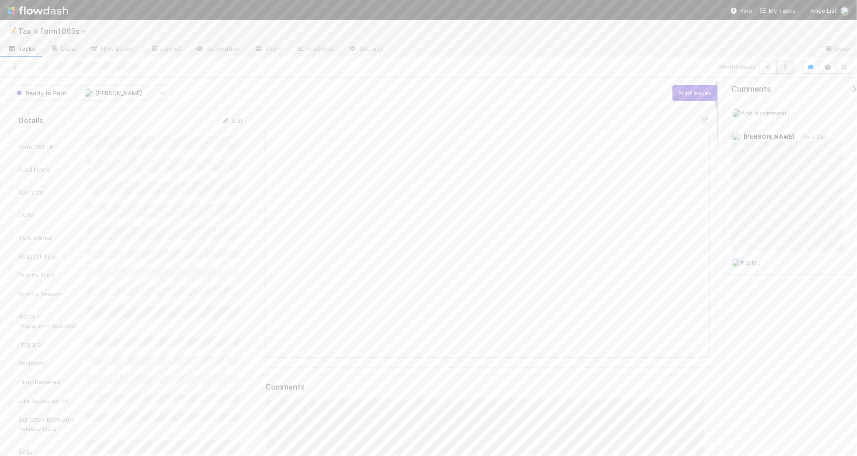
click at [784, 67] on icon "button" at bounding box center [785, 67] width 9 height 5
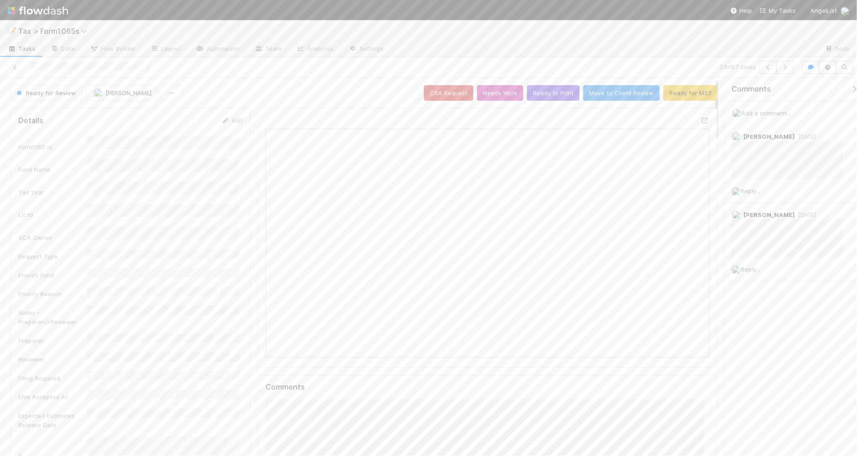
scroll to position [177, 430]
click at [786, 70] on button "button" at bounding box center [785, 67] width 17 height 13
click at [784, 69] on icon "button" at bounding box center [785, 67] width 9 height 5
click at [786, 67] on icon "button" at bounding box center [785, 67] width 9 height 5
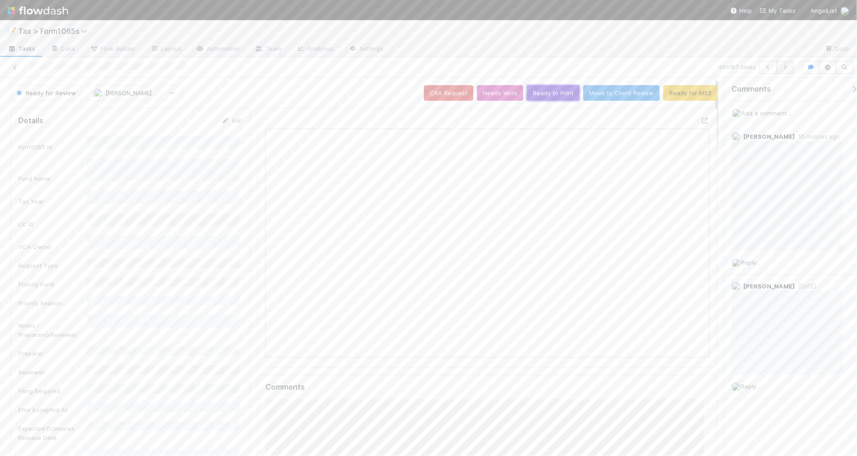
click at [549, 95] on button "Ready to Print" at bounding box center [553, 93] width 53 height 16
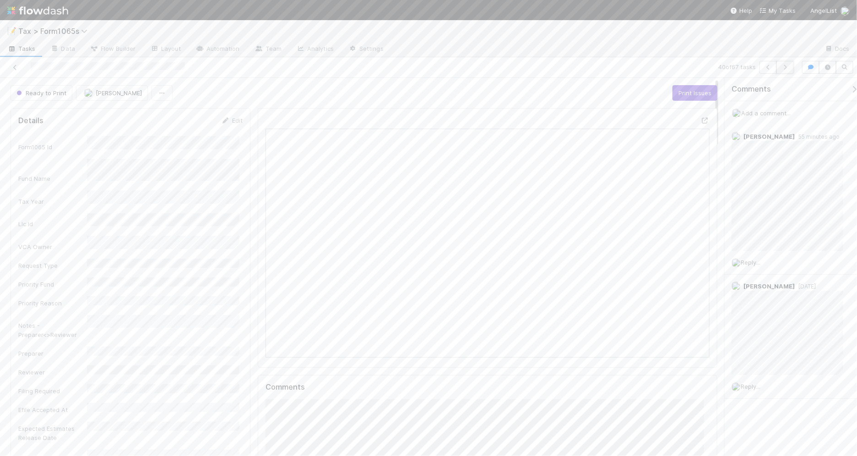
click at [784, 70] on button "button" at bounding box center [785, 67] width 17 height 13
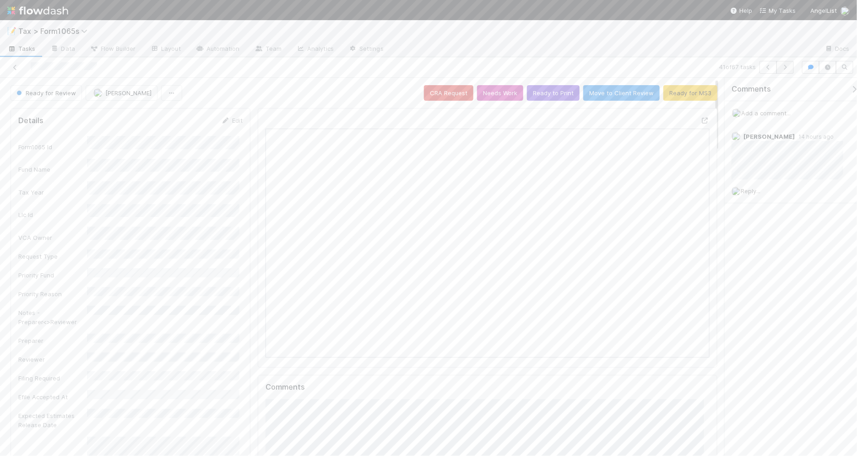
scroll to position [177, 430]
click at [11, 65] on icon at bounding box center [15, 68] width 9 height 6
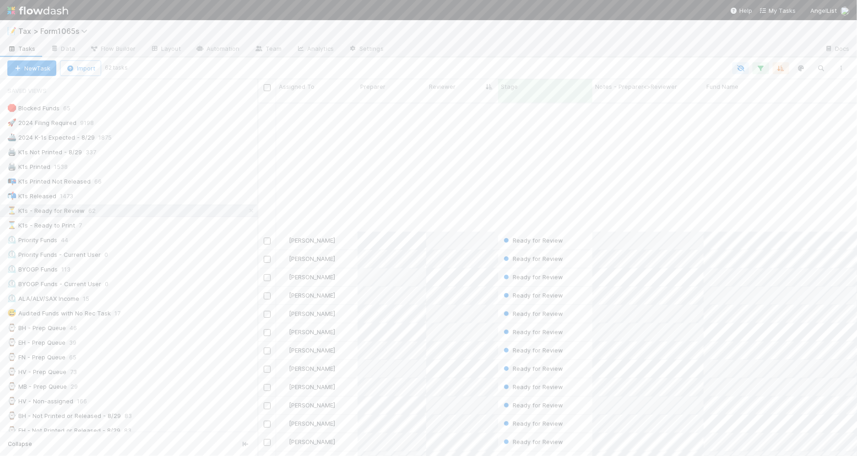
scroll to position [172, 0]
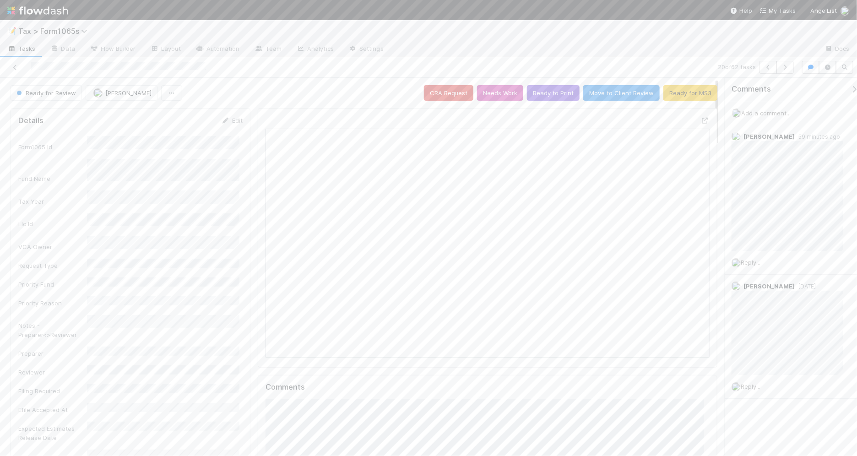
scroll to position [177, 430]
click at [547, 95] on button "Ready to Print" at bounding box center [553, 93] width 53 height 16
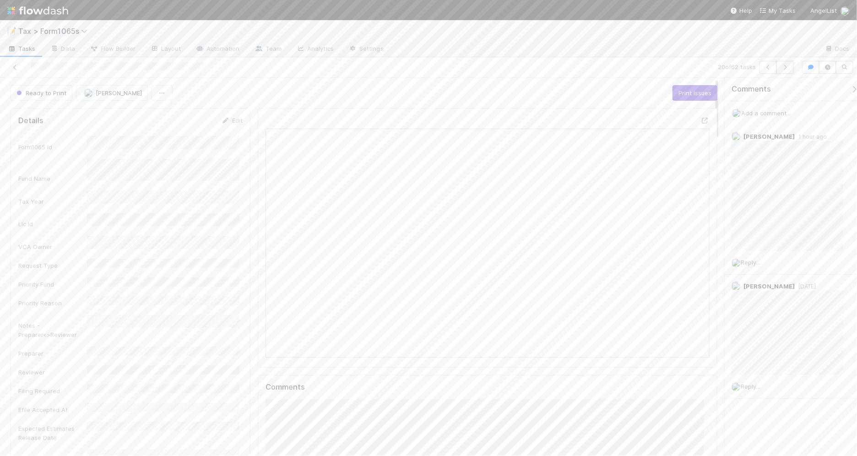
click at [786, 68] on icon "button" at bounding box center [785, 67] width 9 height 5
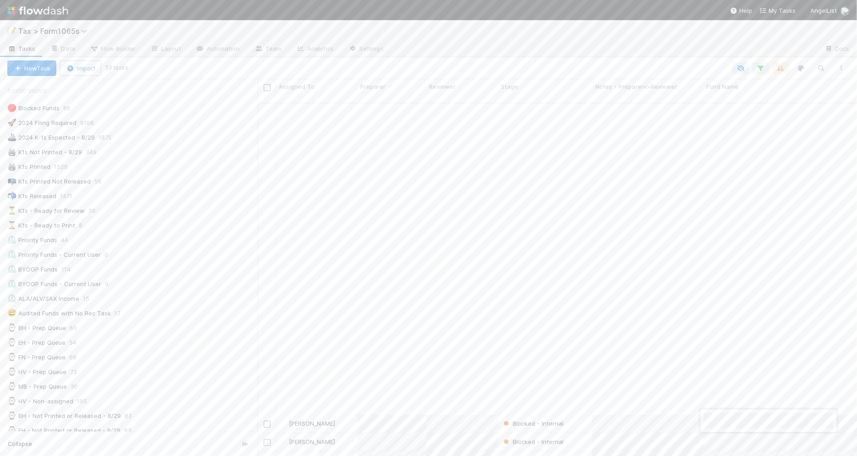
scroll to position [286, 0]
click at [563, 76] on div at bounding box center [428, 228] width 857 height 456
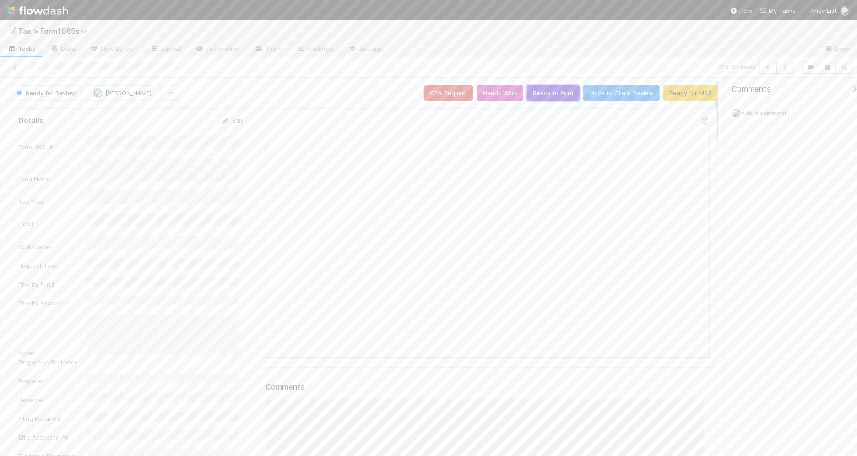
click at [536, 95] on button "Ready to Print" at bounding box center [553, 93] width 53 height 16
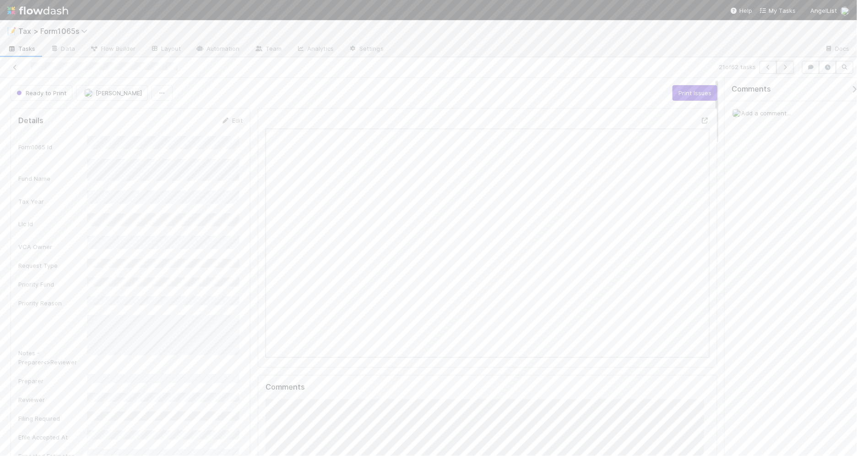
click at [785, 66] on icon "button" at bounding box center [785, 67] width 9 height 5
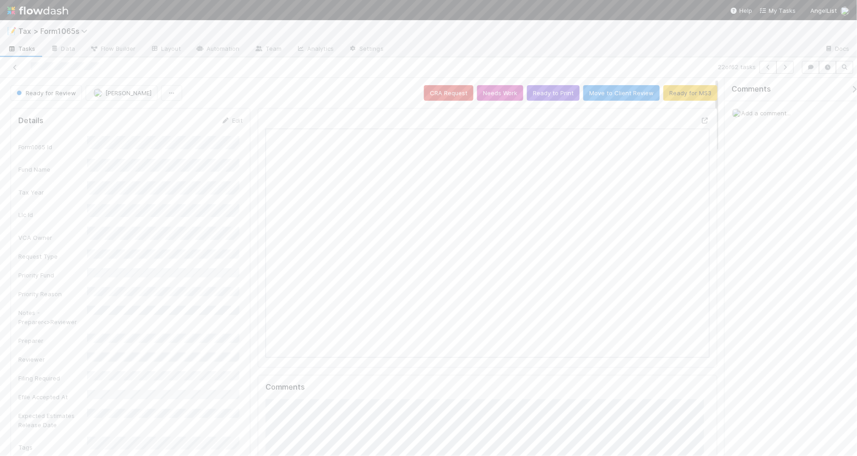
scroll to position [177, 212]
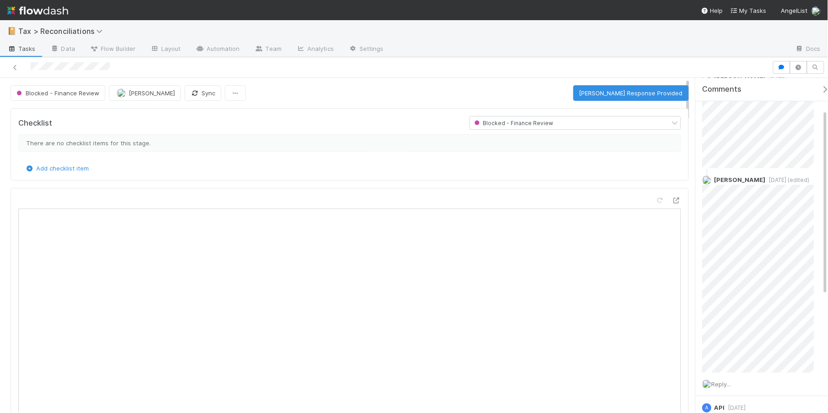
drag, startPoint x: 113, startPoint y: 60, endPoint x: 31, endPoint y: 72, distance: 82.8
click at [31, 72] on div at bounding box center [386, 67] width 765 height 13
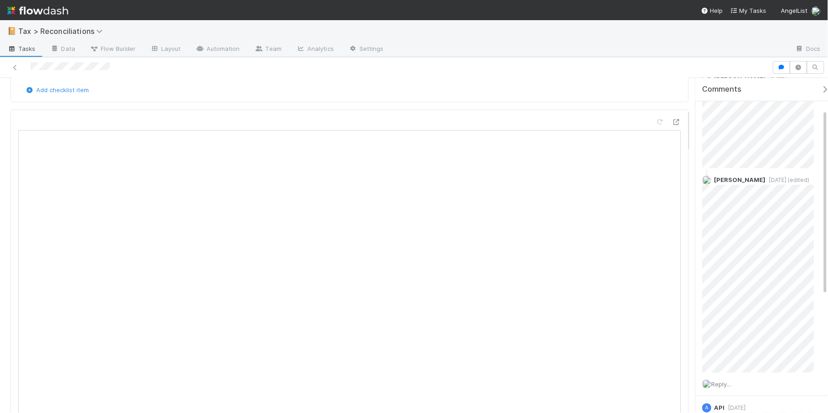
scroll to position [344, 0]
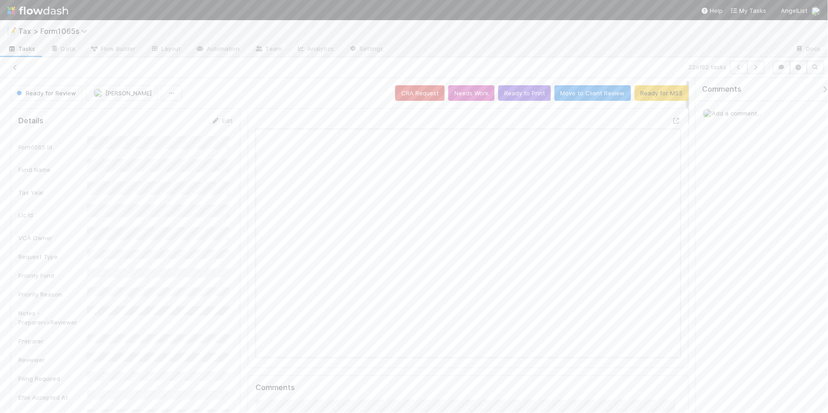
scroll to position [177, 411]
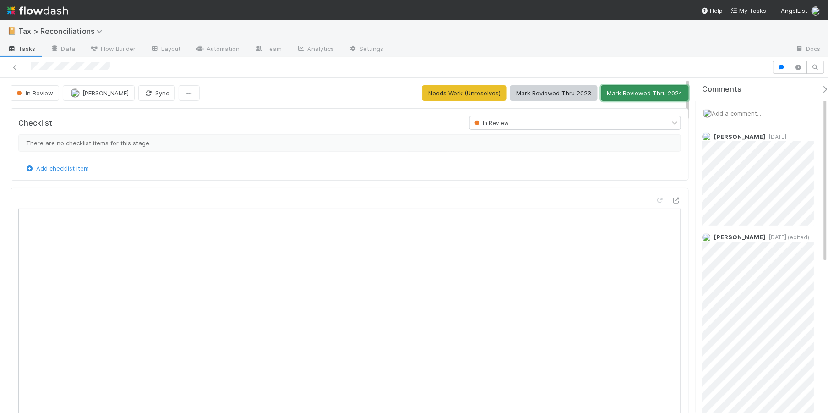
click at [608, 95] on button "Mark Reviewed Thru 2024" at bounding box center [644, 93] width 87 height 16
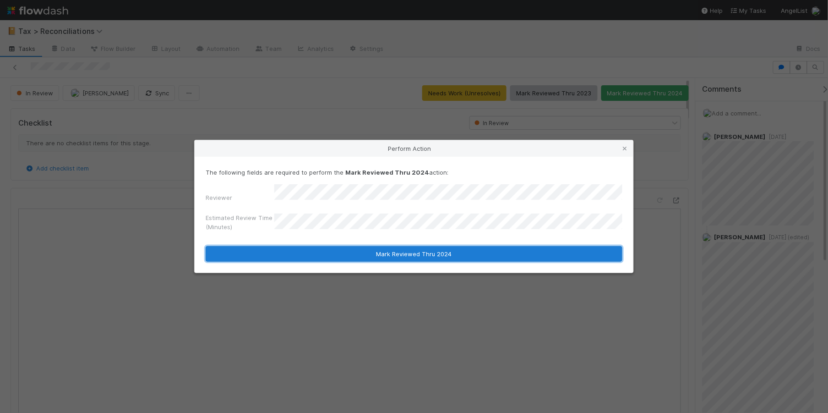
click at [379, 251] on button "Mark Reviewed Thru 2024" at bounding box center [414, 254] width 417 height 16
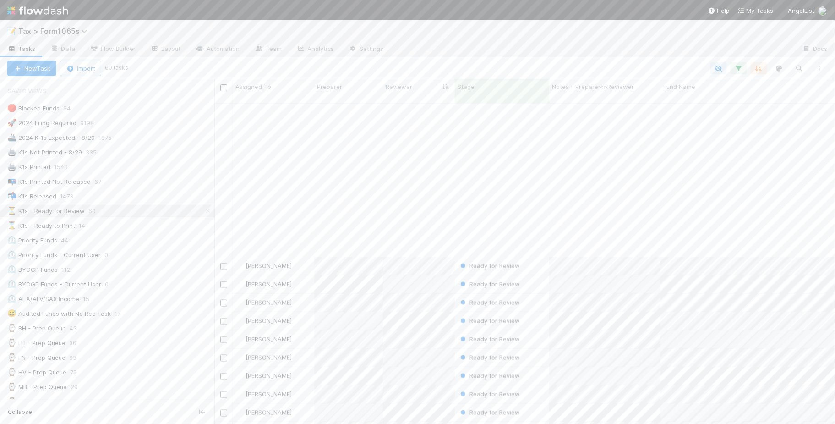
scroll to position [458, 0]
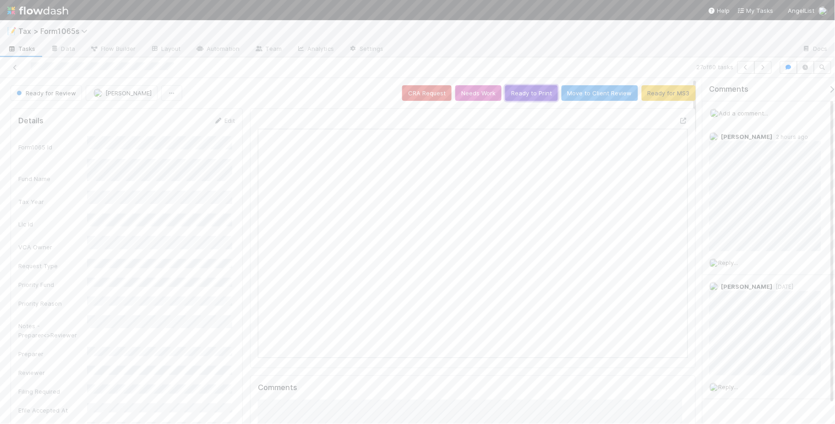
click at [514, 93] on button "Ready to Print" at bounding box center [531, 93] width 53 height 16
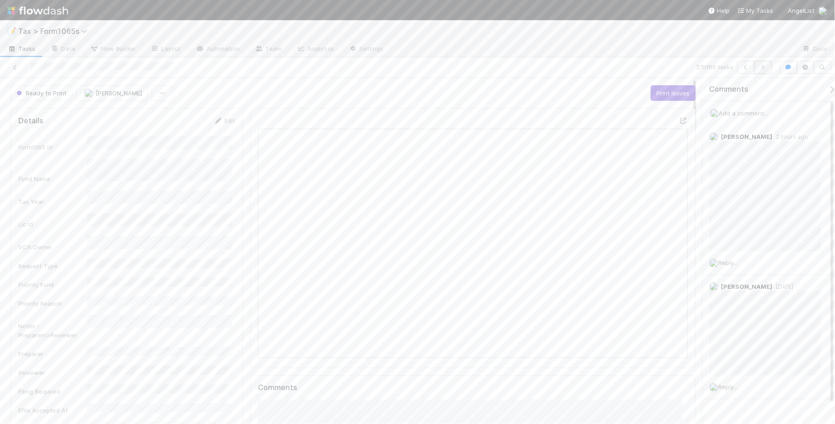
click at [764, 70] on icon "button" at bounding box center [763, 67] width 9 height 5
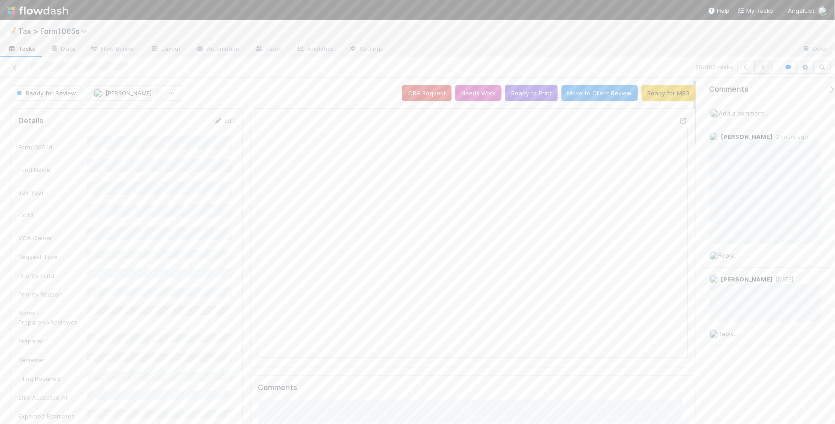
click at [761, 69] on icon "button" at bounding box center [763, 67] width 9 height 5
click at [763, 70] on icon "button" at bounding box center [763, 67] width 9 height 5
click at [523, 97] on button "Ready to Print" at bounding box center [531, 93] width 53 height 16
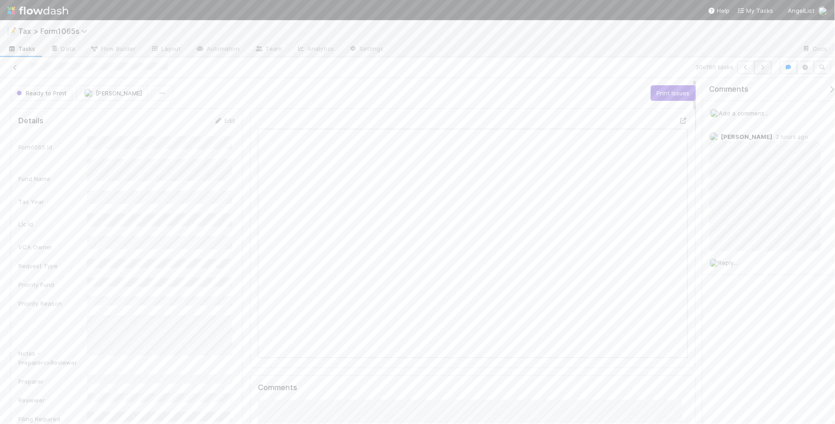
click at [764, 69] on icon "button" at bounding box center [763, 67] width 9 height 5
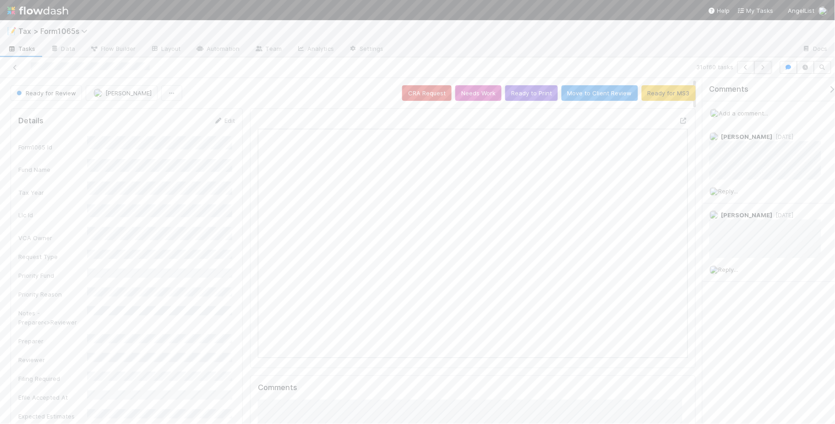
click at [764, 71] on button "button" at bounding box center [762, 67] width 17 height 13
click at [765, 67] on icon "button" at bounding box center [763, 67] width 9 height 5
click at [763, 69] on icon "button" at bounding box center [763, 67] width 9 height 5
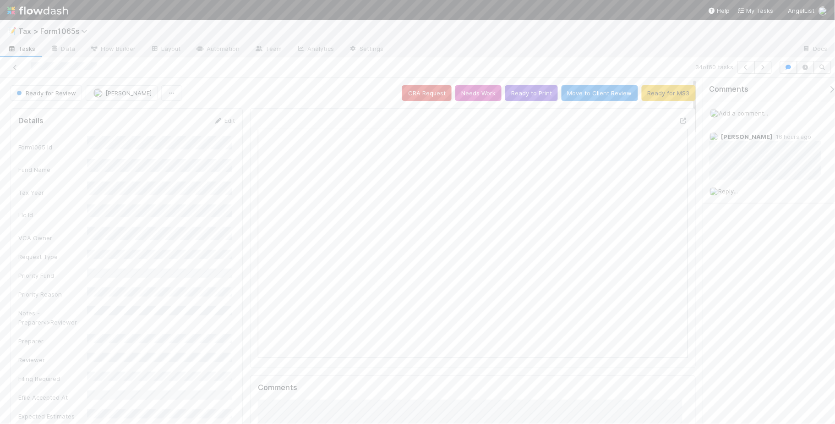
scroll to position [177, 205]
